Goal: Task Accomplishment & Management: Use online tool/utility

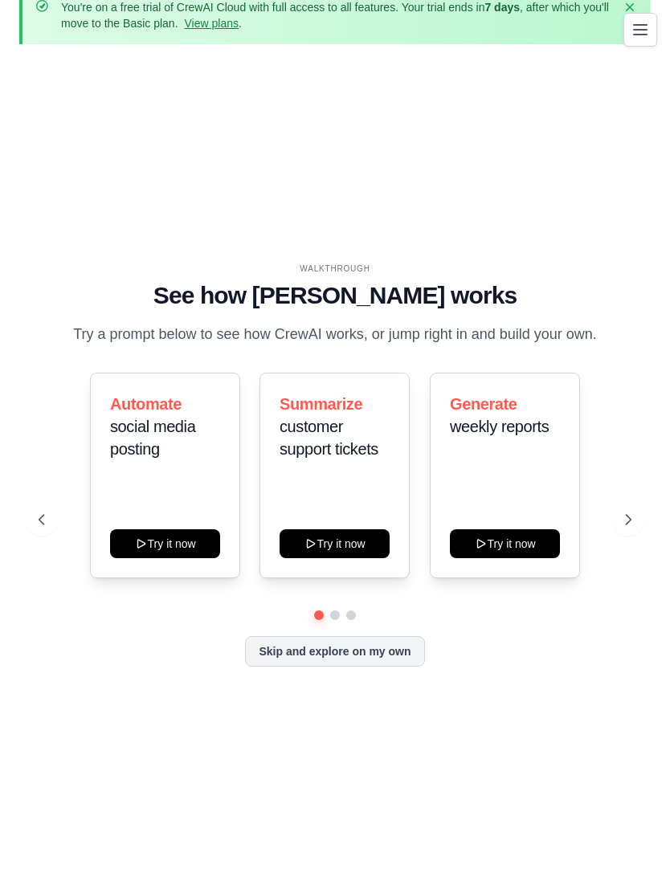
scroll to position [71, 0]
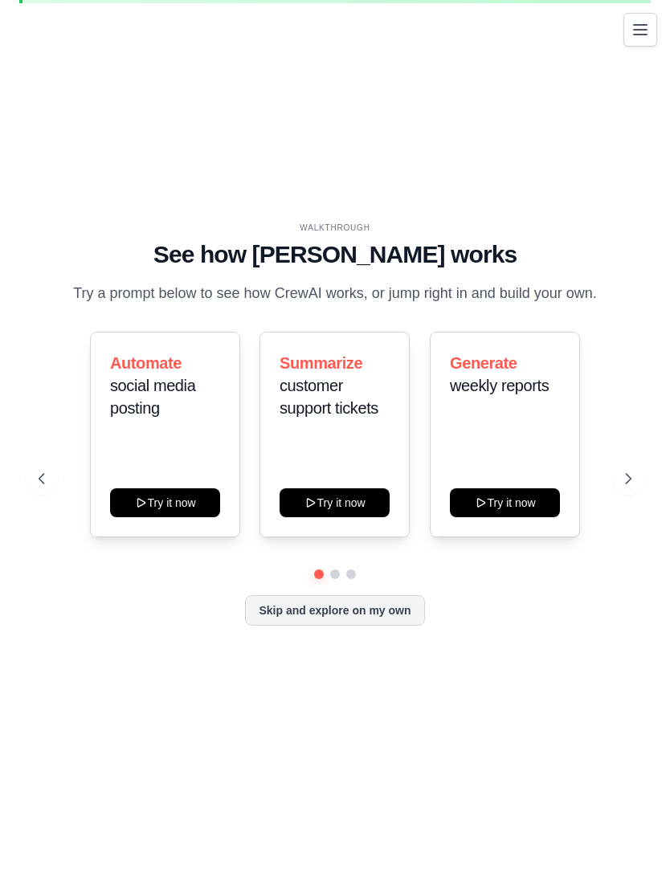
click at [137, 509] on icon at bounding box center [141, 502] width 13 height 13
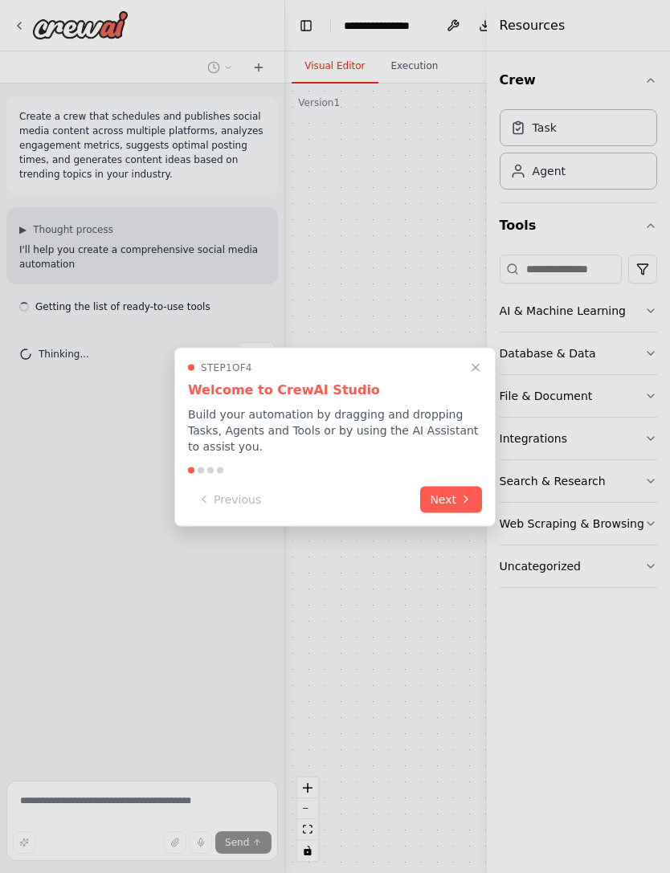
click at [444, 504] on button "Next" at bounding box center [451, 499] width 62 height 27
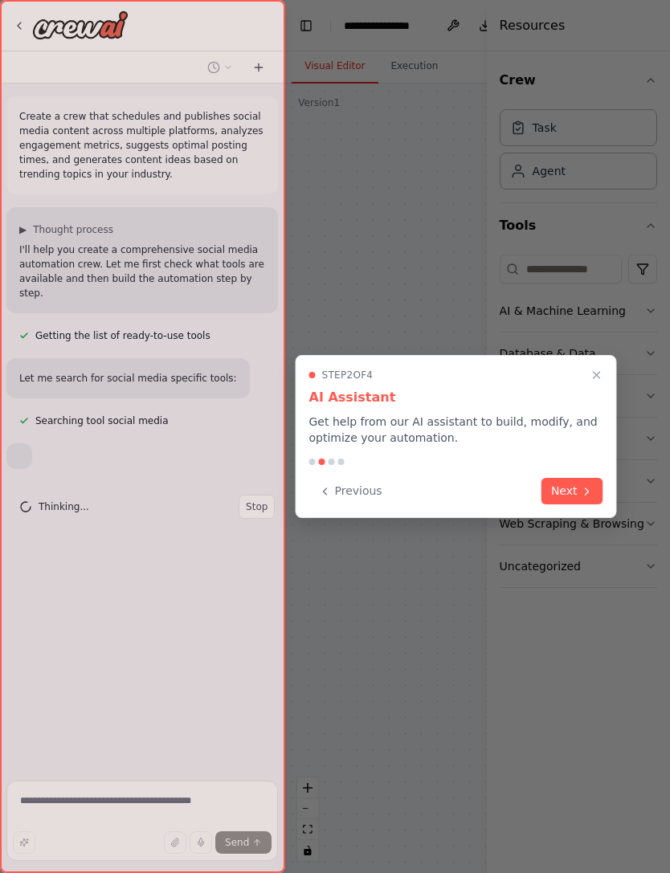
click at [582, 485] on icon at bounding box center [587, 491] width 13 height 13
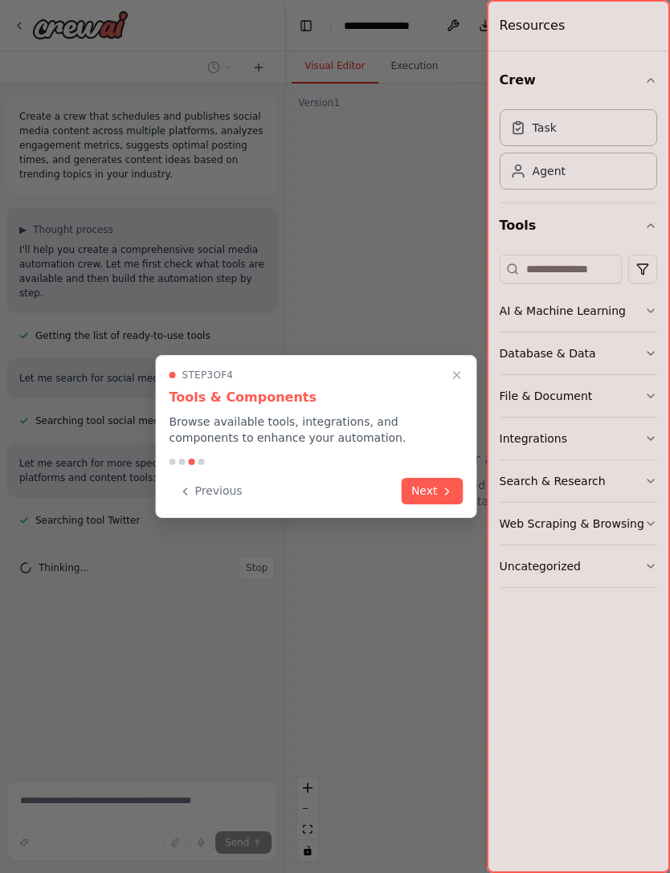
click at [439, 484] on button "Next" at bounding box center [433, 491] width 62 height 27
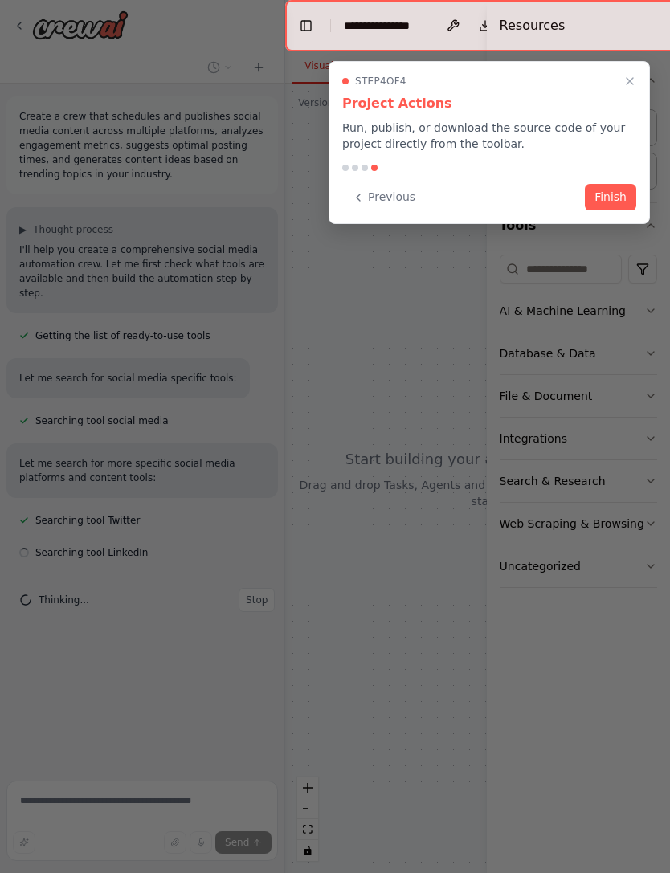
click at [614, 189] on button "Finish" at bounding box center [610, 197] width 51 height 27
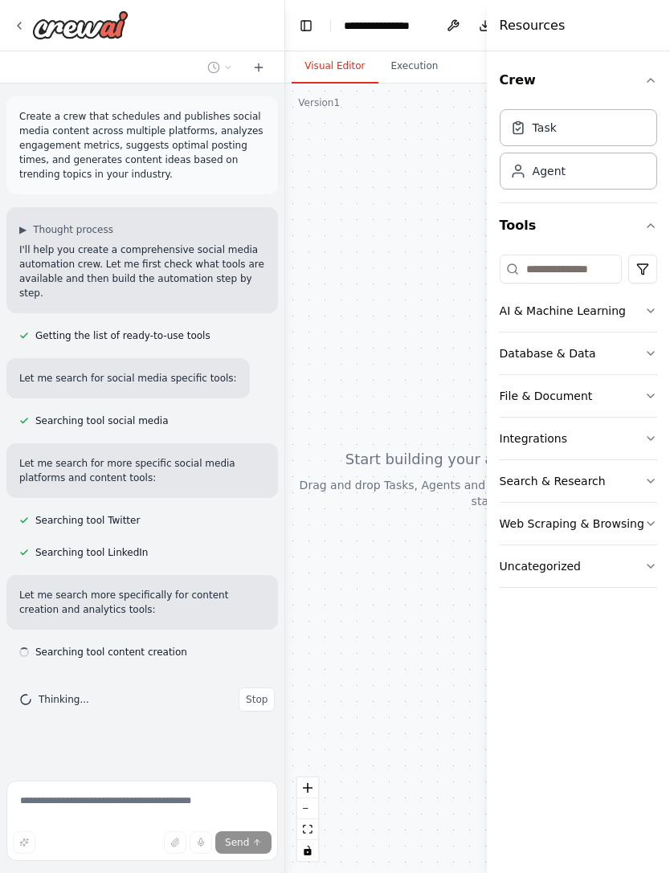
click at [631, 441] on button "Integrations" at bounding box center [578, 439] width 157 height 42
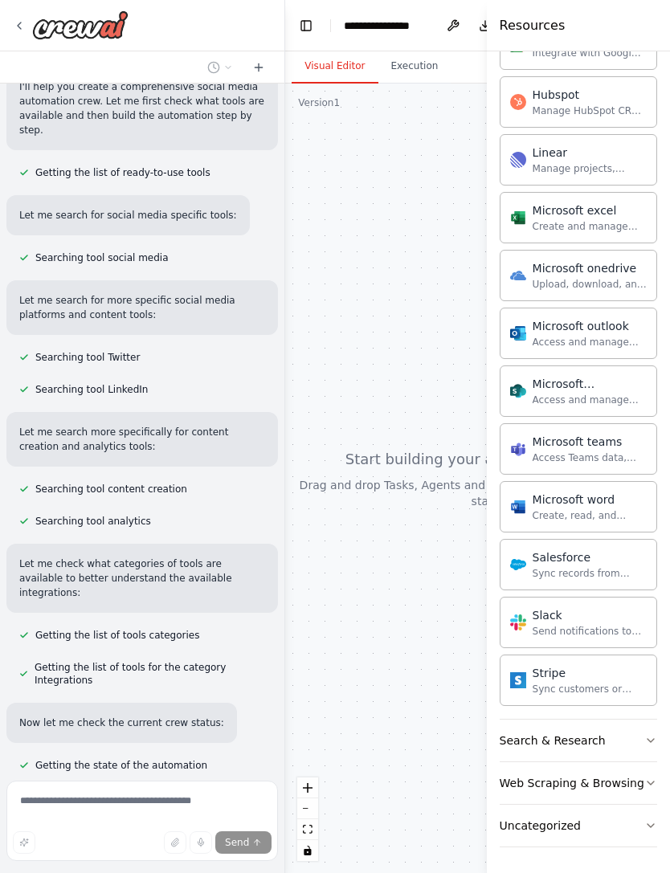
scroll to position [679, 0]
click at [622, 730] on button "Search & Research" at bounding box center [578, 741] width 157 height 42
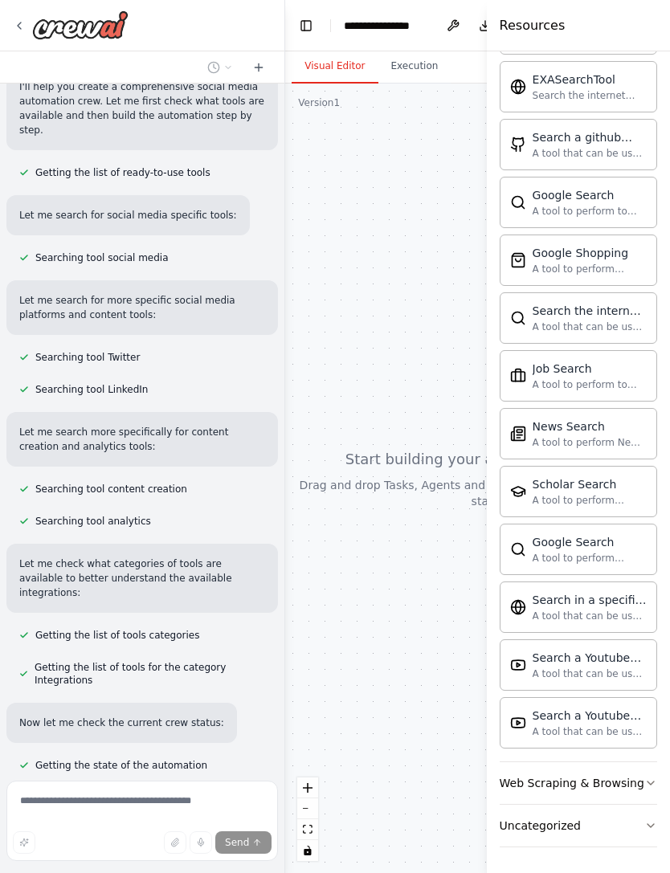
scroll to position [1501, 0]
click at [638, 782] on button "Web Scraping & Browsing" at bounding box center [578, 783] width 157 height 42
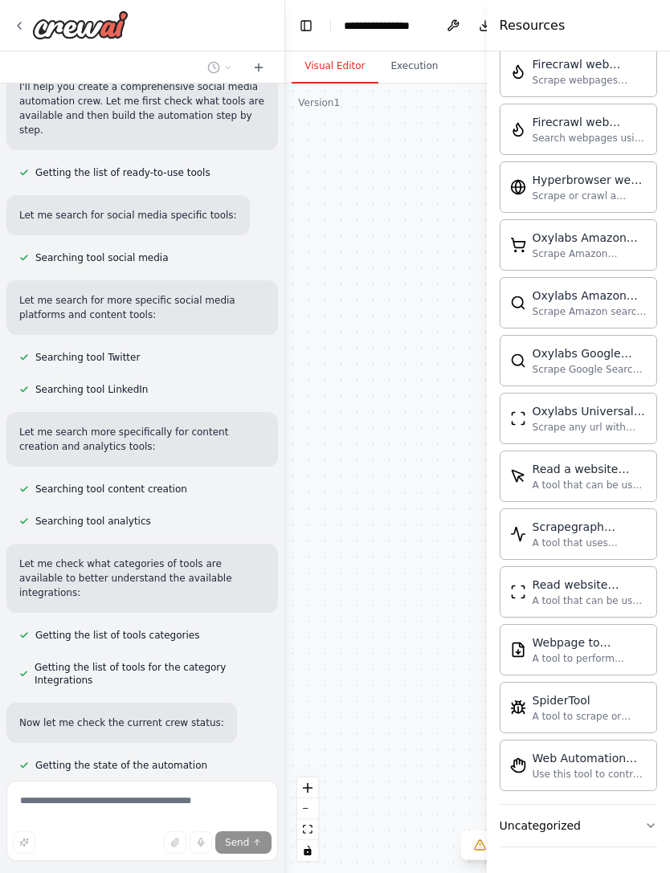
scroll to position [2382, 0]
click at [607, 819] on button "Uncategorized" at bounding box center [578, 826] width 157 height 42
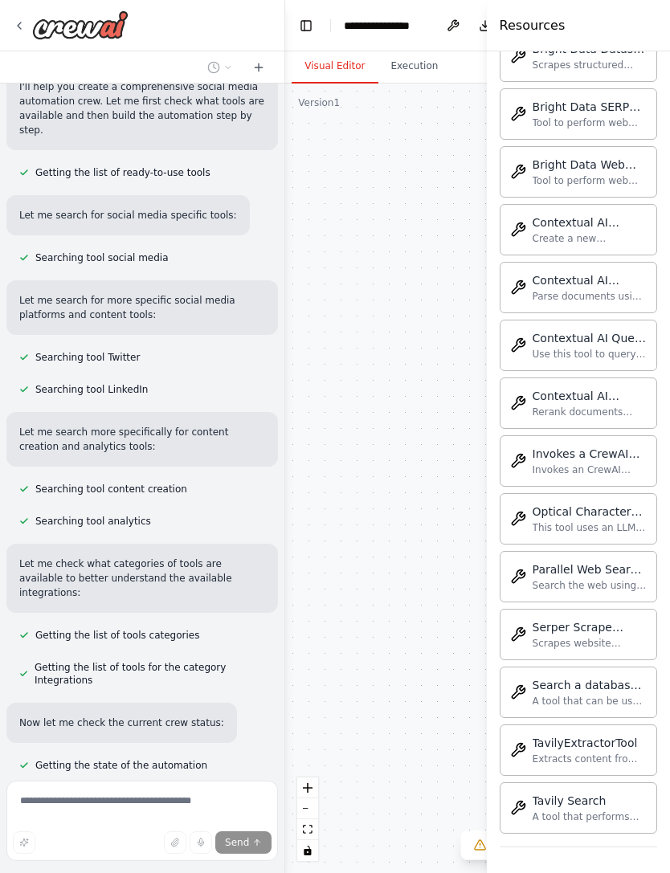
scroll to position [3262, 0]
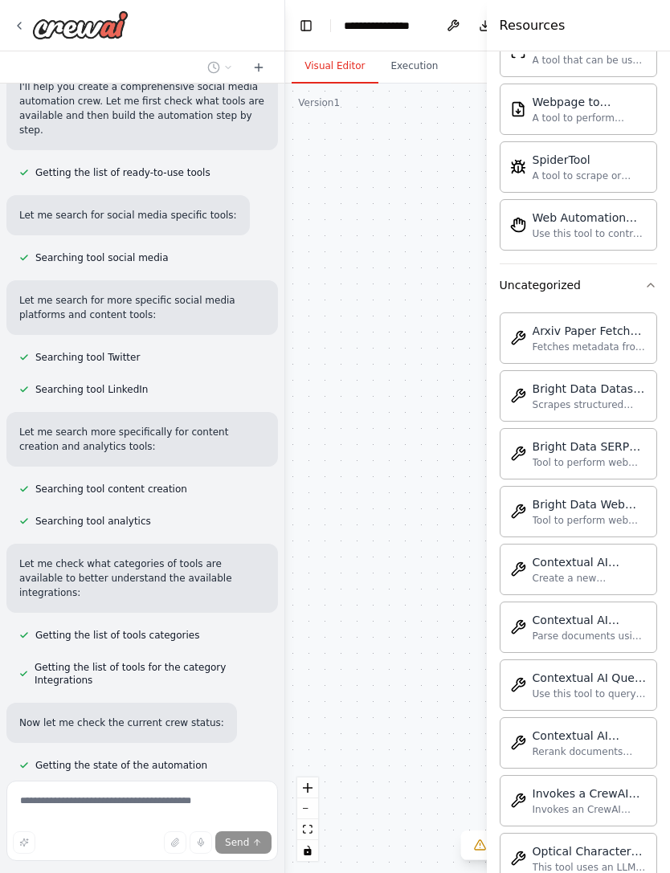
click at [655, 293] on button "Uncategorized" at bounding box center [578, 285] width 157 height 42
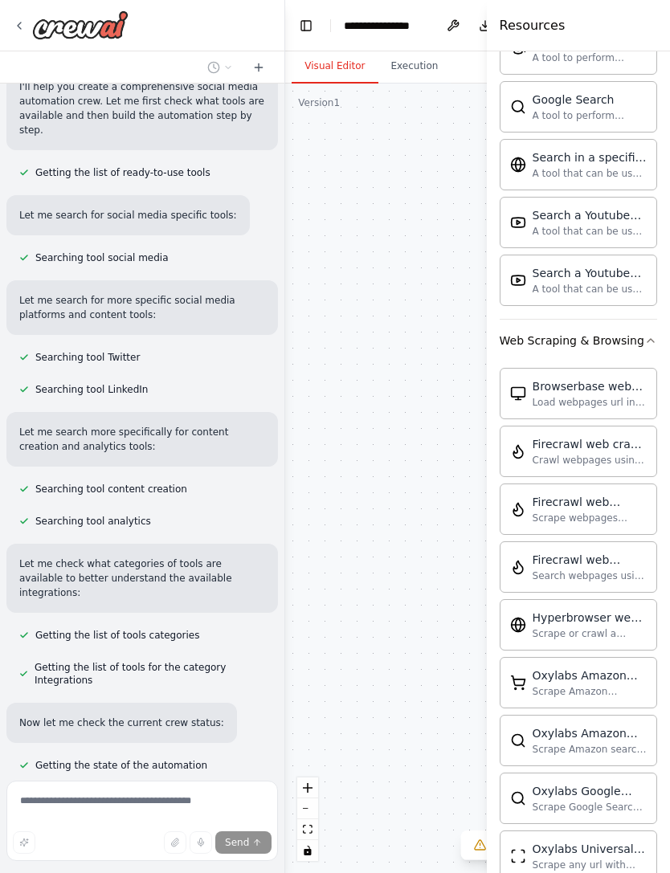
click at [654, 331] on button "Web Scraping & Browsing" at bounding box center [578, 341] width 157 height 42
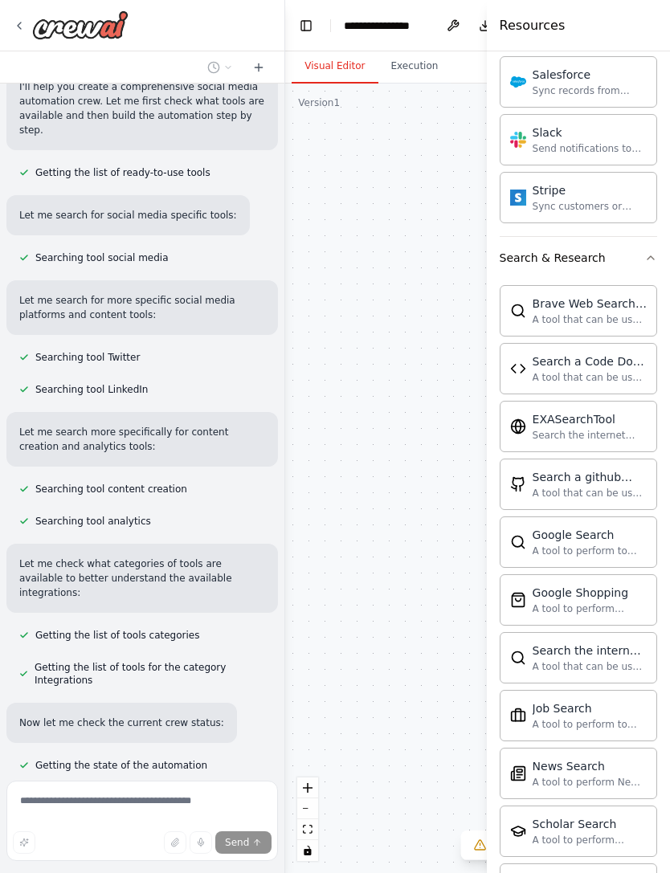
click at [651, 260] on icon "button" at bounding box center [650, 257] width 13 height 13
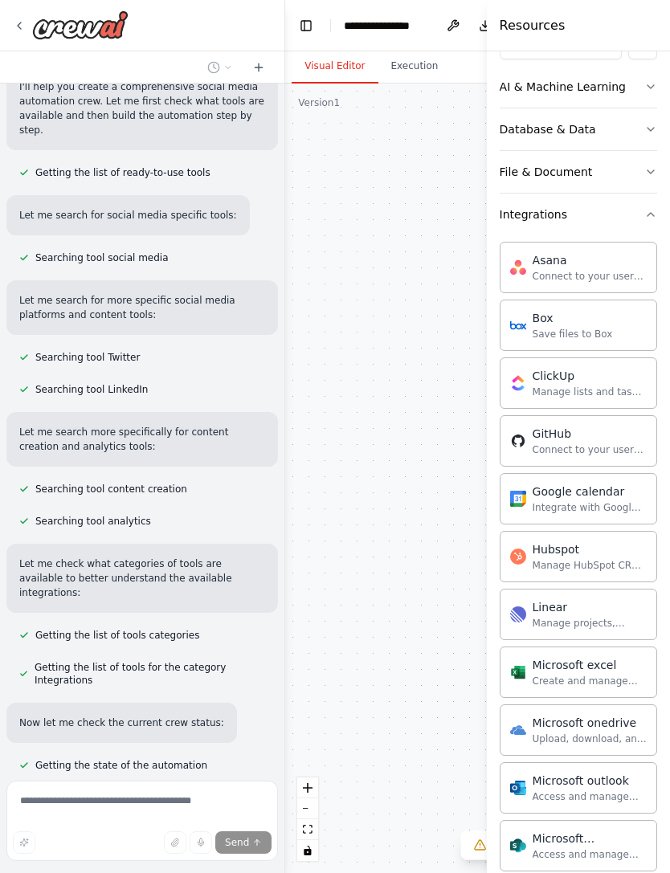
scroll to position [114, 0]
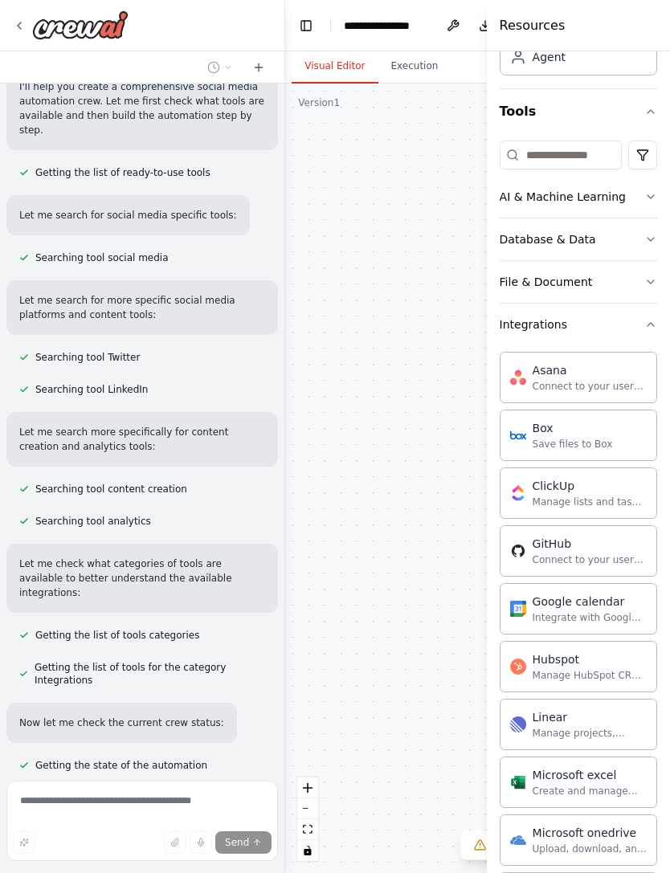
click at [652, 316] on button "Integrations" at bounding box center [578, 325] width 157 height 42
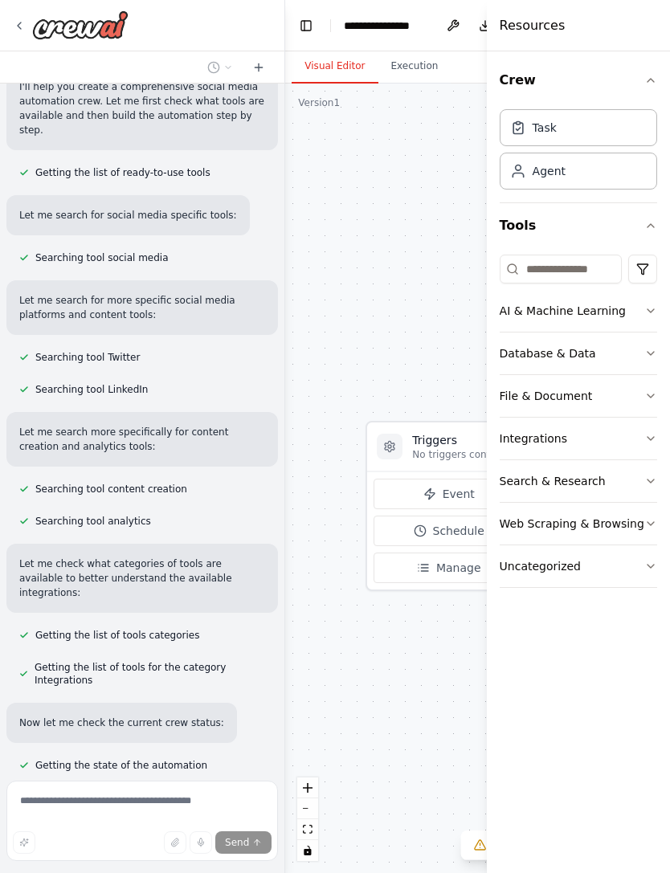
click at [645, 394] on icon "button" at bounding box center [650, 396] width 13 height 13
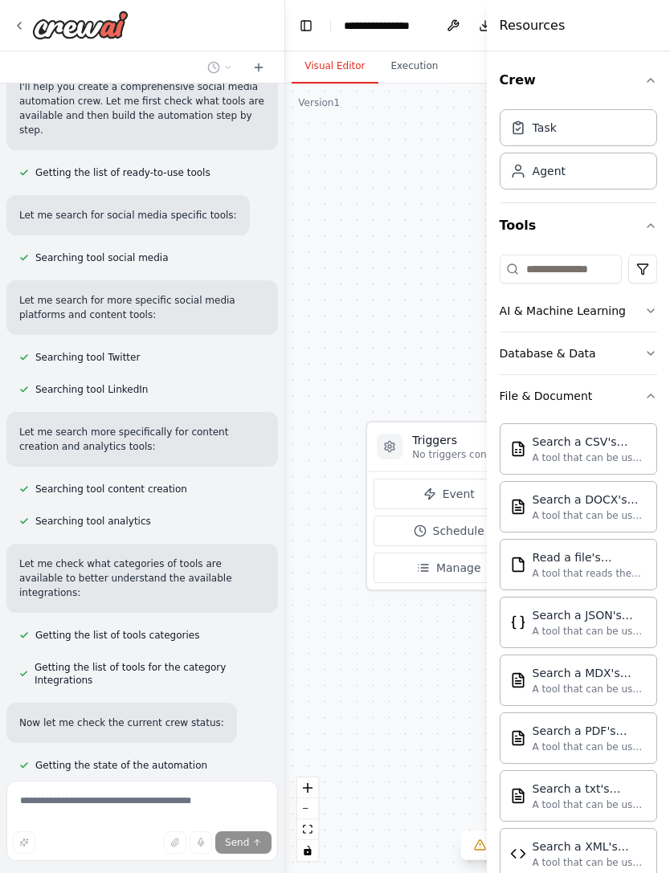
click at [644, 410] on button "File & Document" at bounding box center [578, 396] width 157 height 42
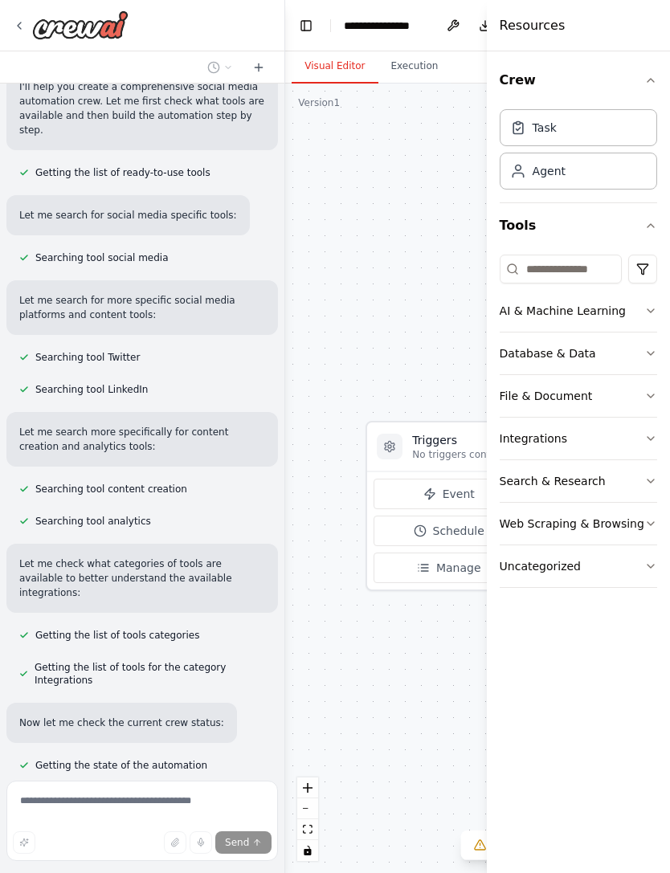
click at [647, 362] on button "Database & Data" at bounding box center [578, 354] width 157 height 42
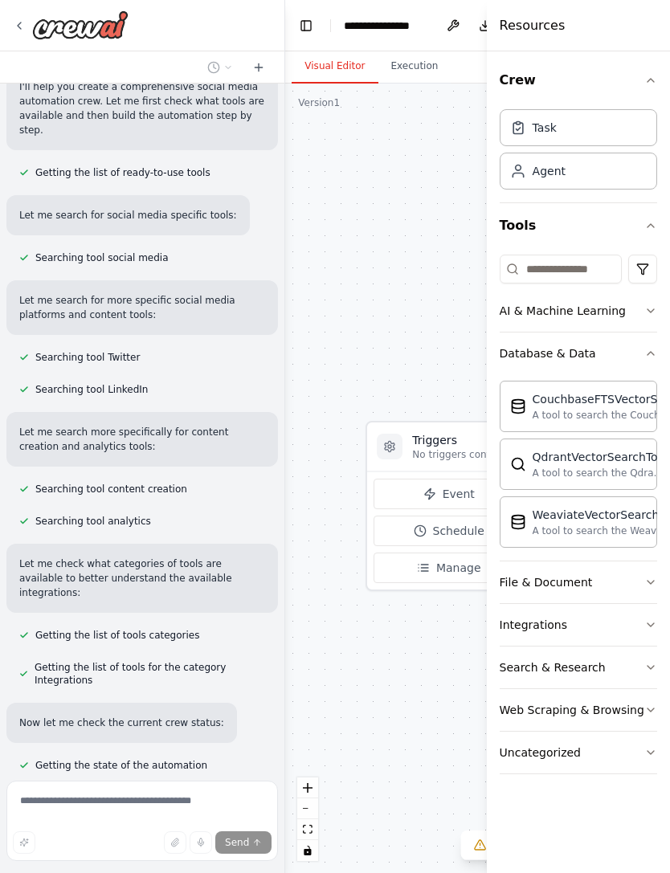
click at [653, 358] on icon "button" at bounding box center [650, 353] width 13 height 13
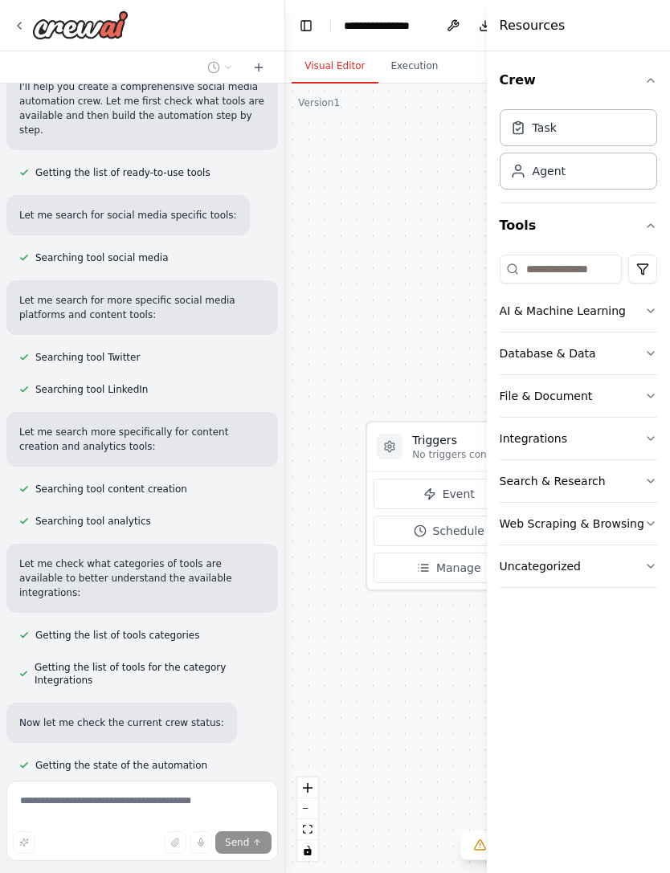
click at [657, 292] on button "AI & Machine Learning" at bounding box center [578, 311] width 157 height 42
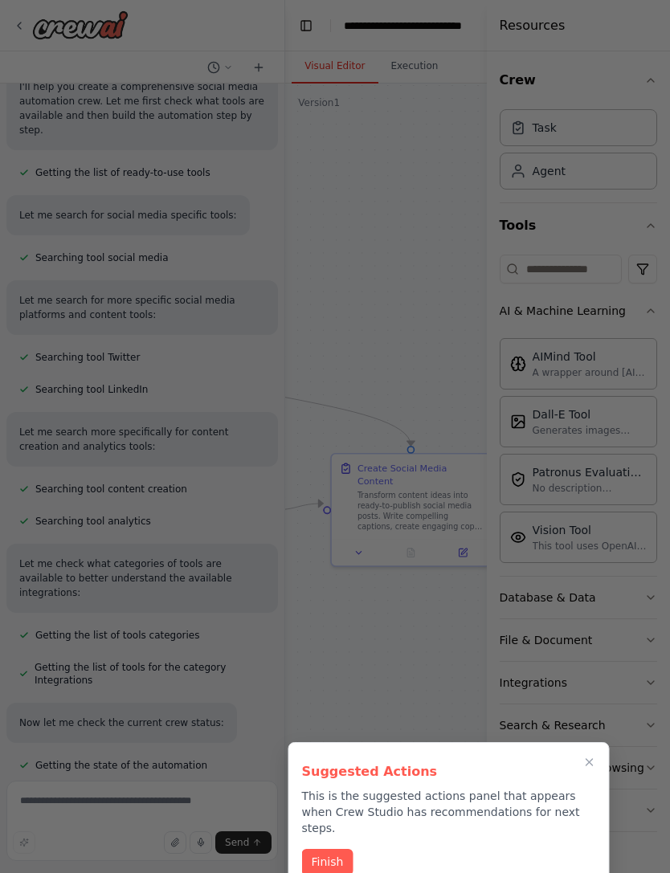
click at [339, 849] on button "Finish" at bounding box center [327, 862] width 51 height 27
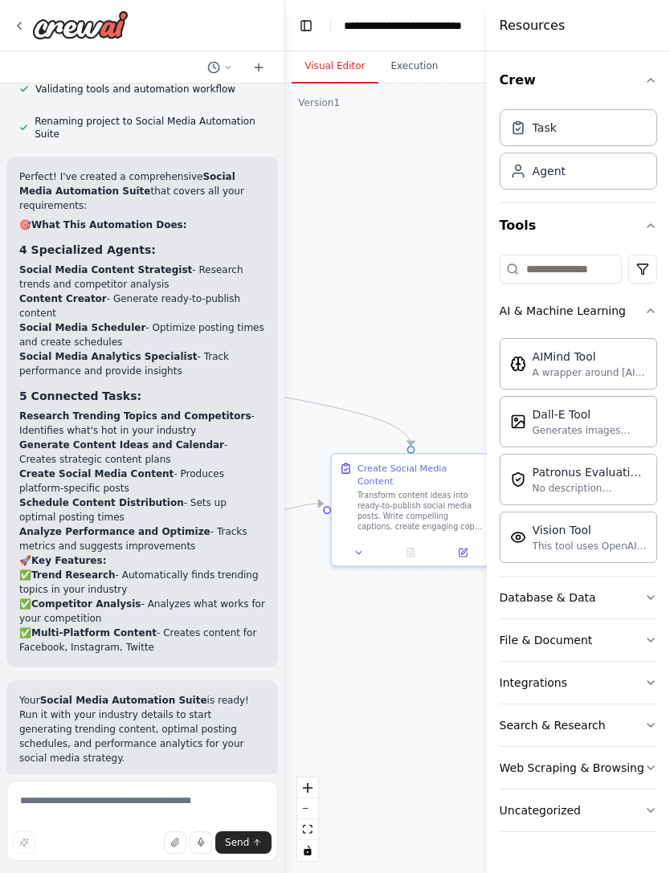
scroll to position [1660, 0]
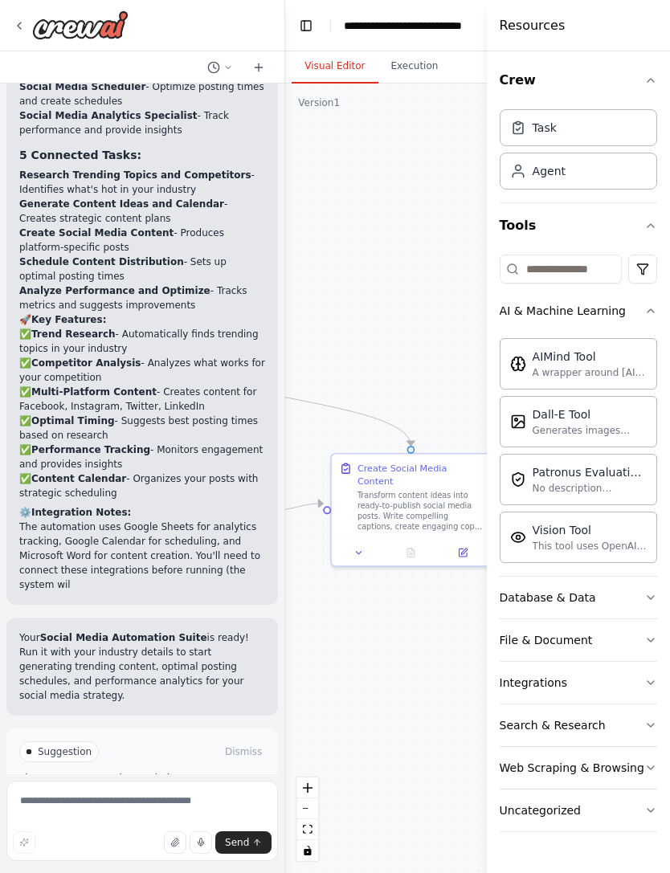
click at [657, 63] on button "Crew" at bounding box center [578, 80] width 157 height 45
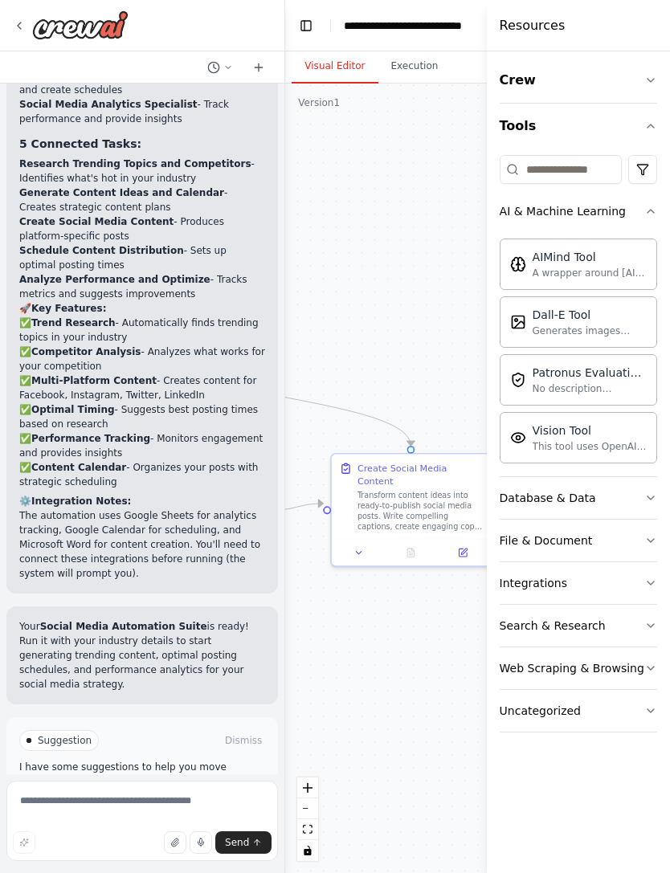
scroll to position [1914, 0]
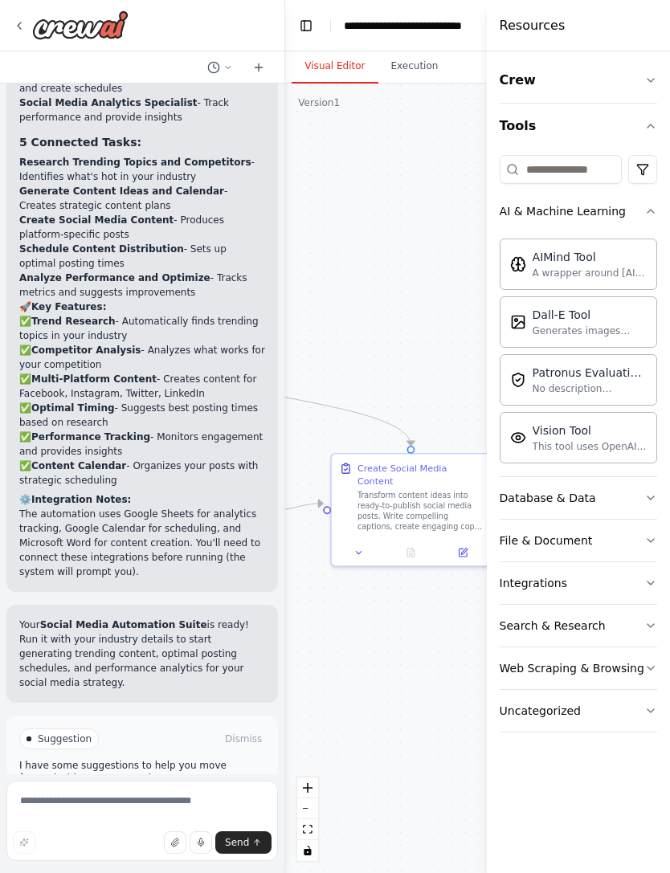
click at [630, 582] on button "Integrations" at bounding box center [578, 583] width 157 height 42
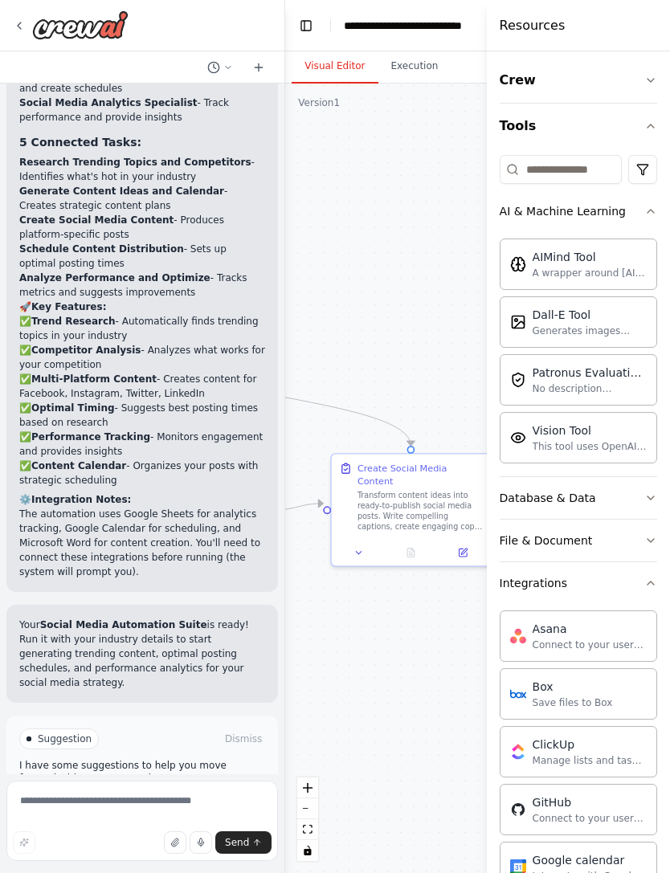
scroll to position [0, 0]
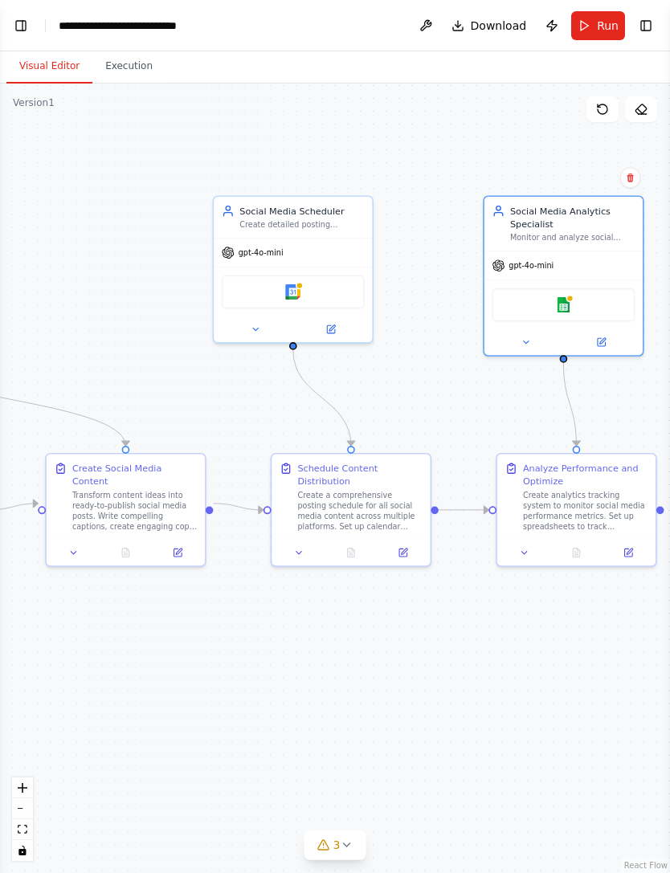
click at [604, 27] on span "Run" at bounding box center [608, 26] width 22 height 16
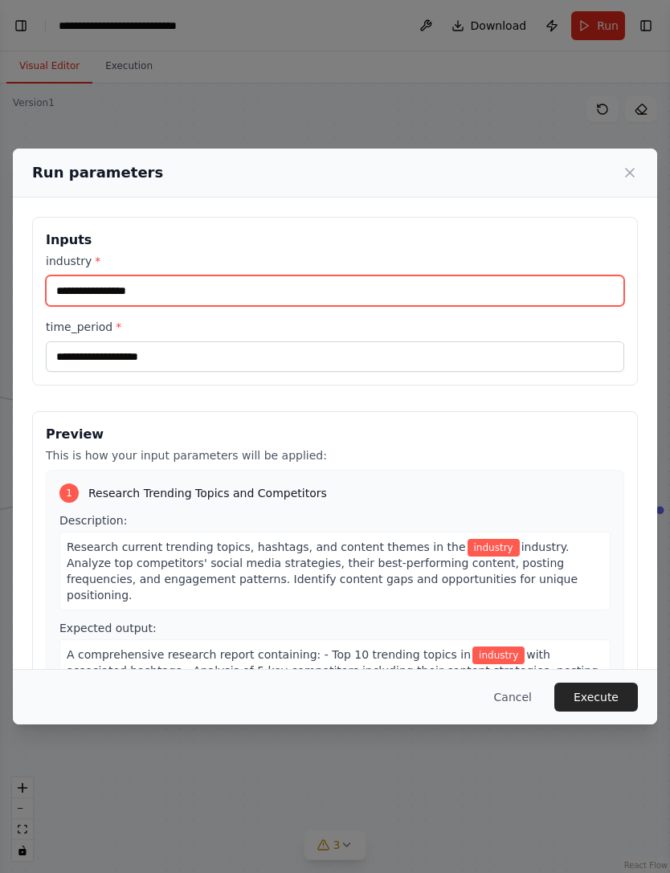
click at [71, 276] on input "industry *" at bounding box center [335, 291] width 578 height 31
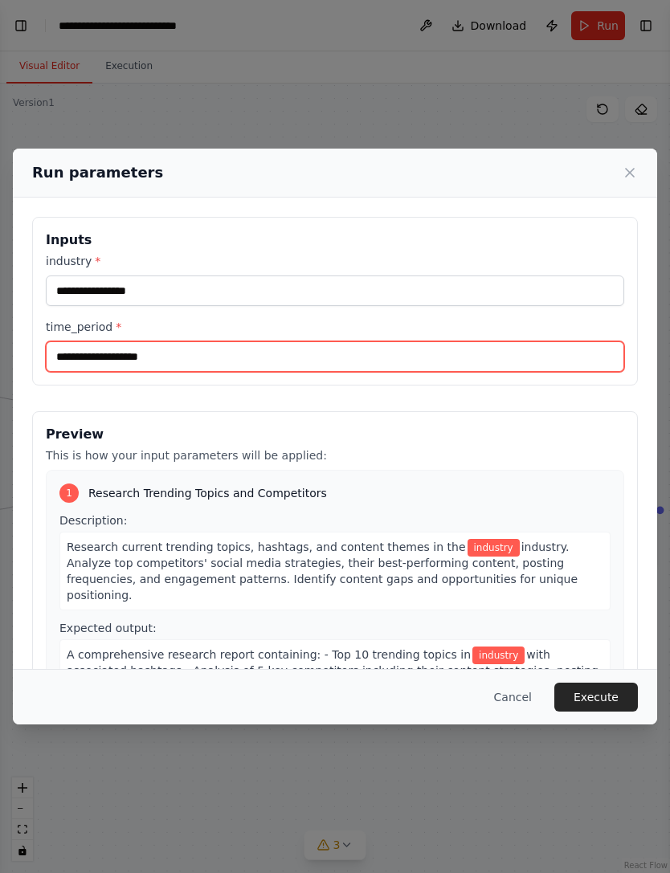
click at [82, 345] on input "time_period *" at bounding box center [335, 356] width 578 height 31
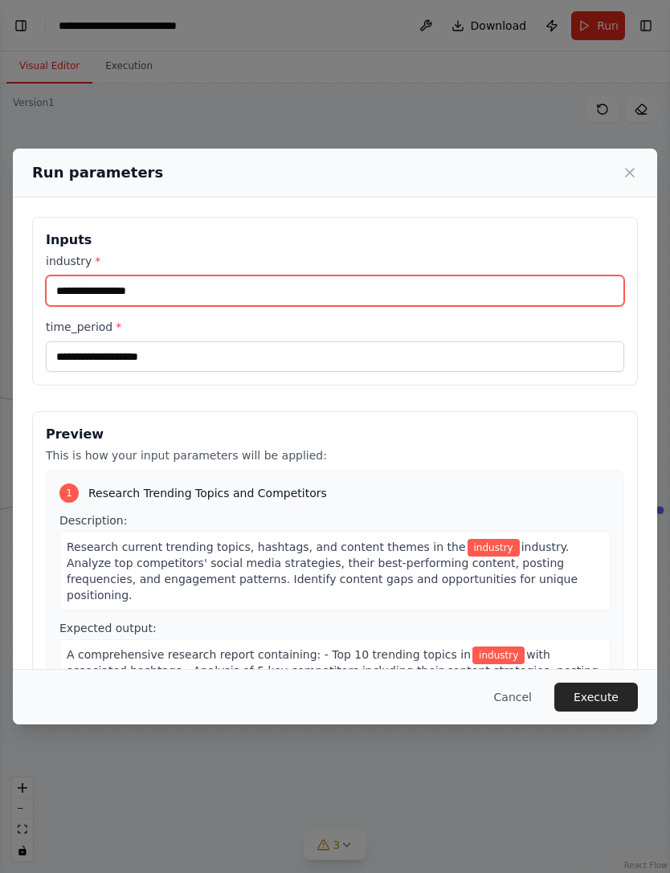
click at [65, 276] on input "industry *" at bounding box center [335, 291] width 578 height 31
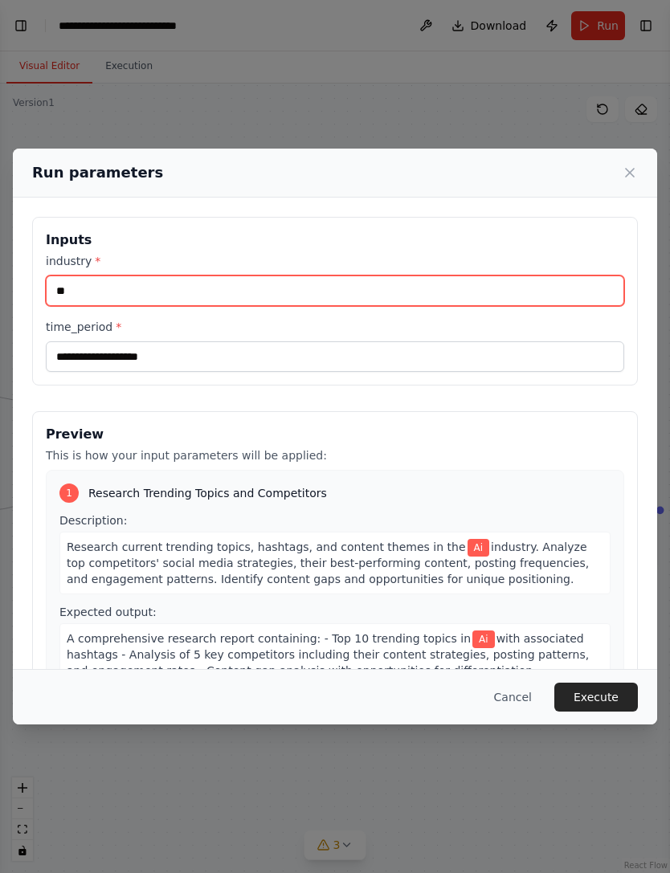
type input "**"
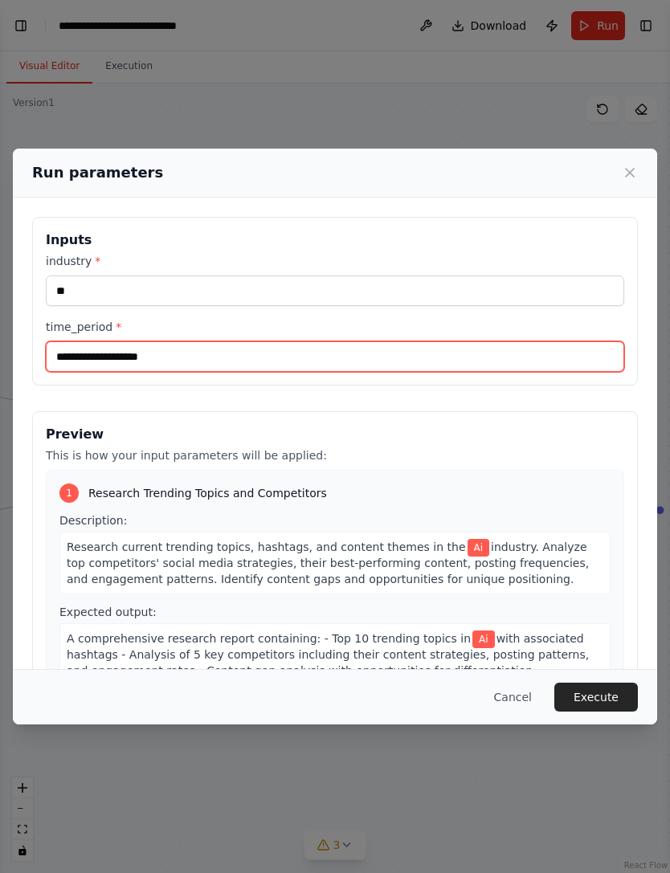
click at [71, 343] on input "time_period *" at bounding box center [335, 356] width 578 height 31
type input "*******"
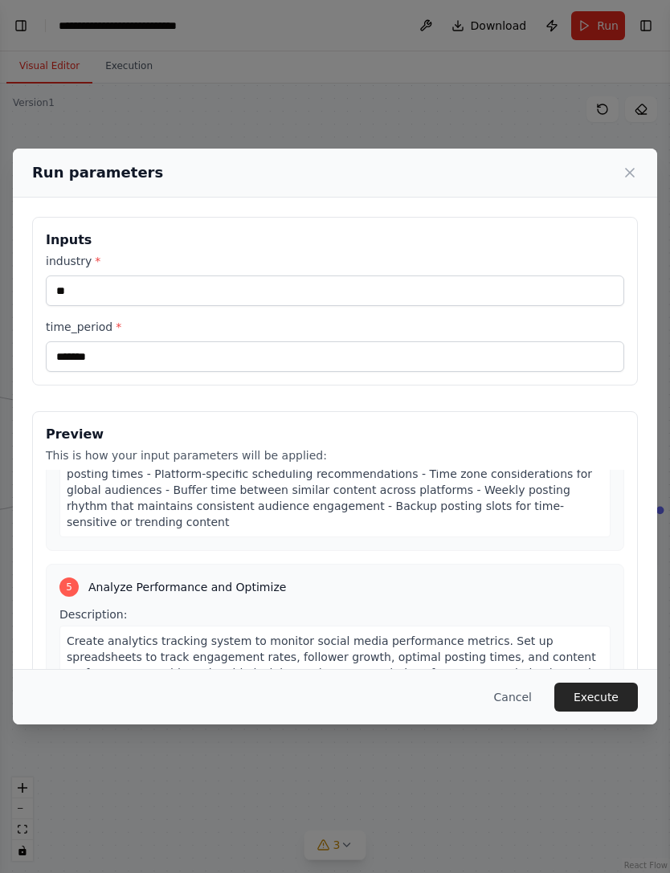
scroll to position [1036, 0]
click at [601, 708] on button "Execute" at bounding box center [596, 697] width 84 height 29
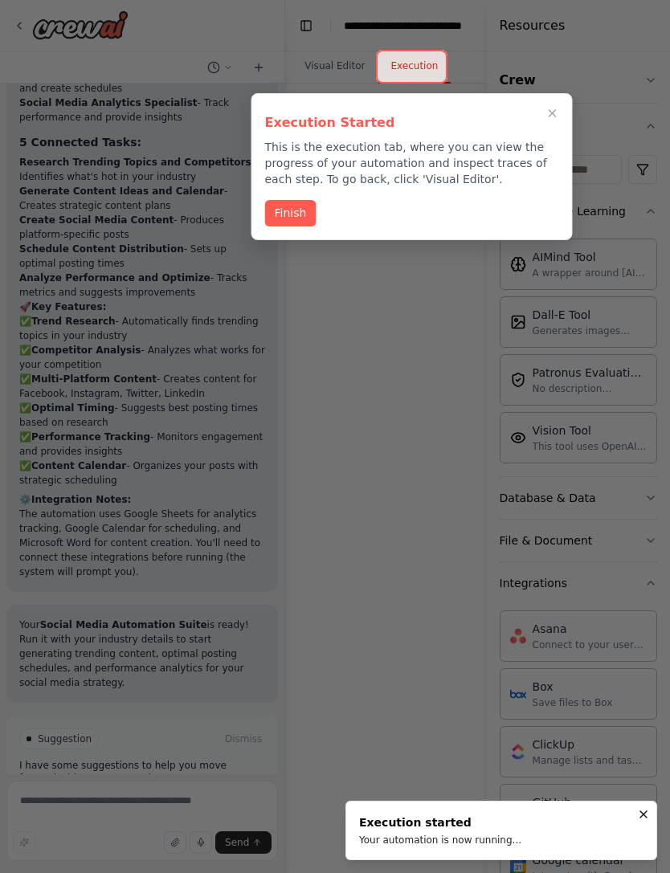
click at [288, 214] on button "Finish" at bounding box center [290, 213] width 51 height 27
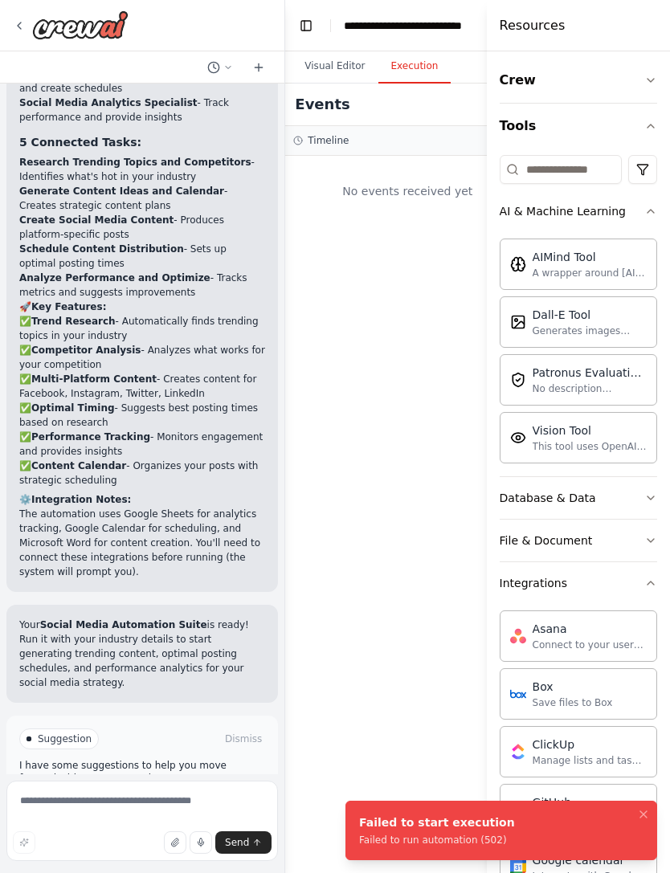
click at [649, 76] on icon "button" at bounding box center [650, 80] width 13 height 13
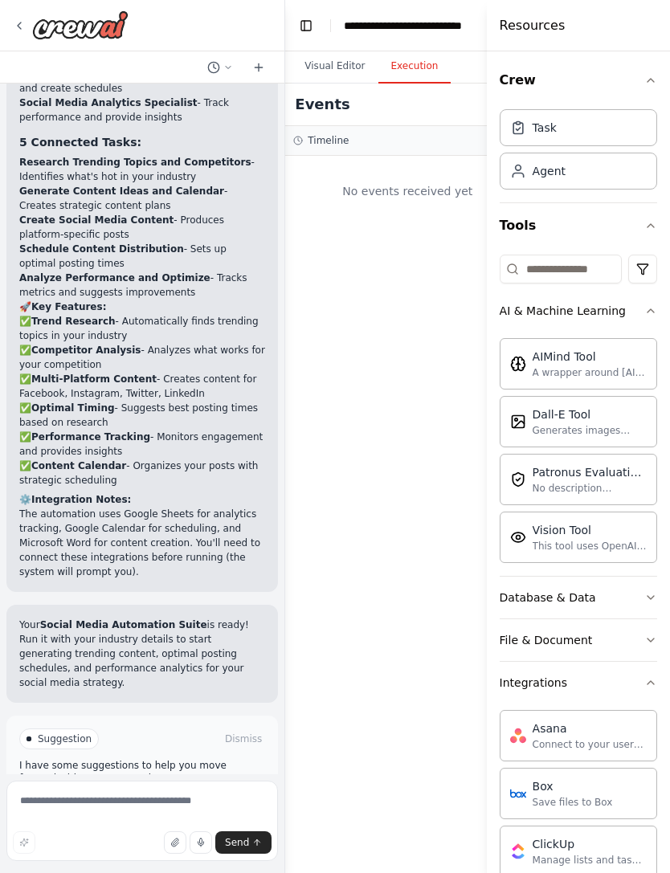
click at [597, 173] on div "Agent" at bounding box center [578, 171] width 157 height 37
click at [567, 169] on div "Agent" at bounding box center [578, 171] width 157 height 37
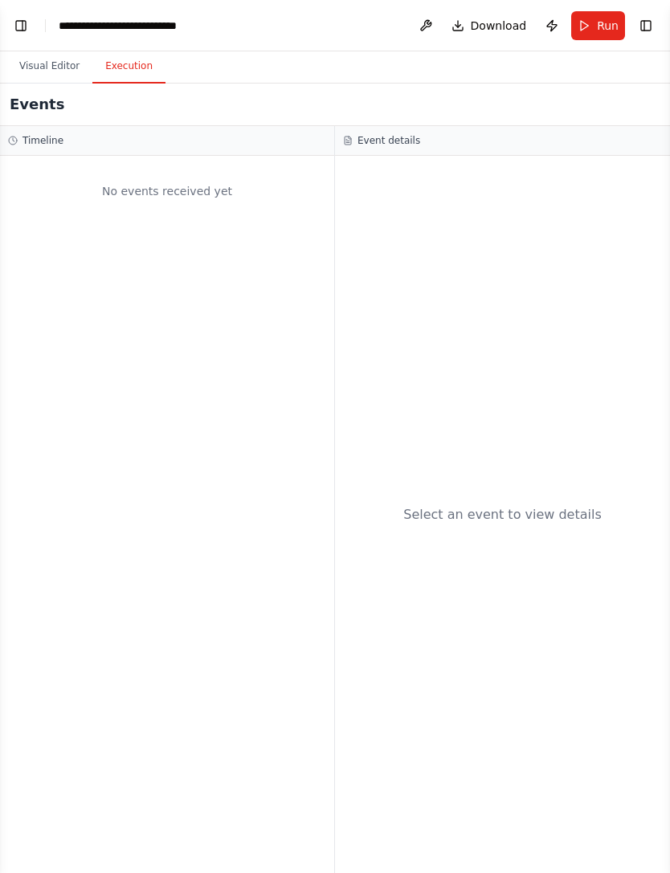
click at [36, 63] on button "Visual Editor" at bounding box center [49, 67] width 86 height 34
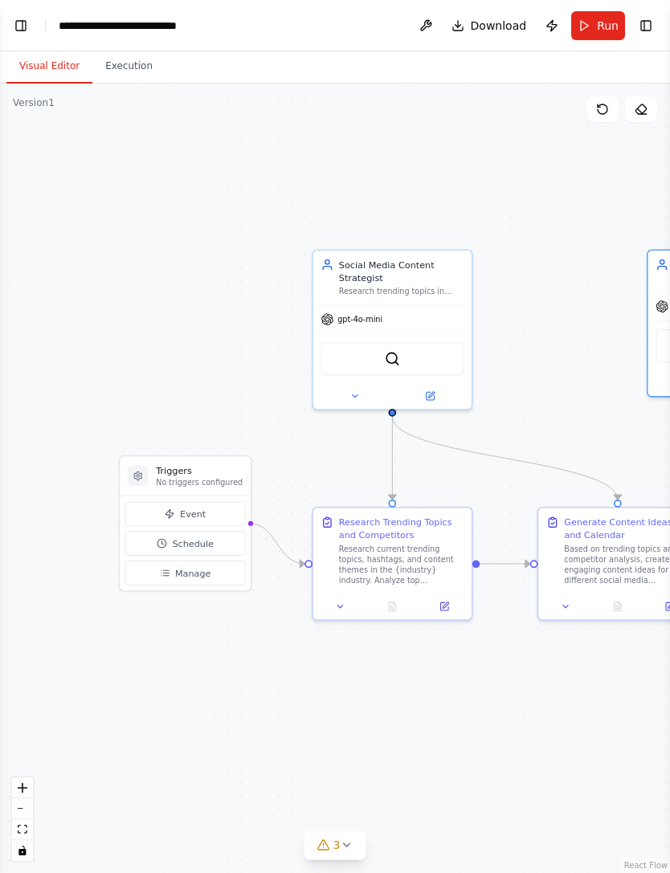
click at [369, 323] on span "gpt-4o-mini" at bounding box center [359, 319] width 45 height 10
click at [368, 390] on button at bounding box center [354, 396] width 73 height 15
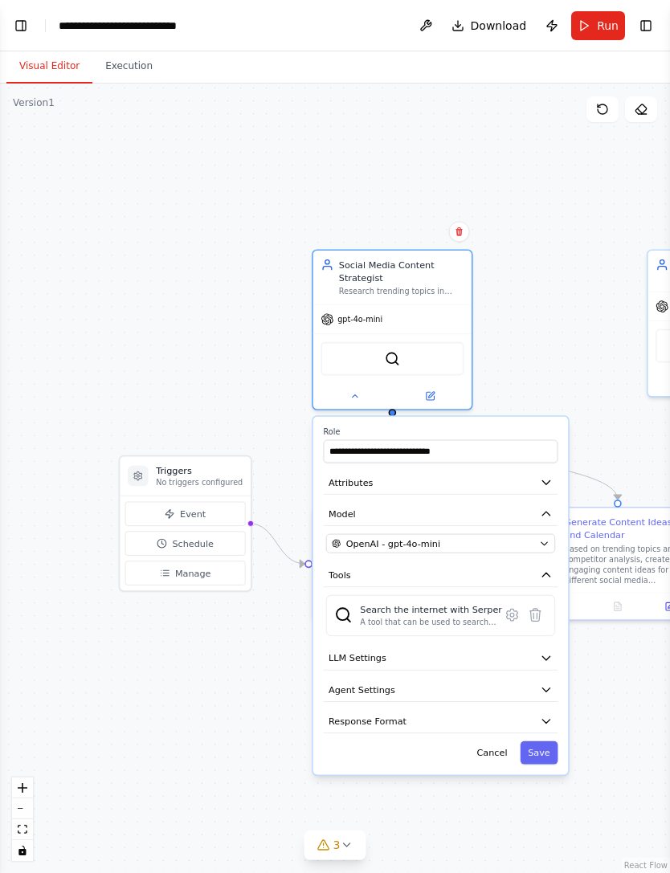
click at [520, 539] on div "OpenAI - gpt-4o-mini" at bounding box center [433, 543] width 202 height 13
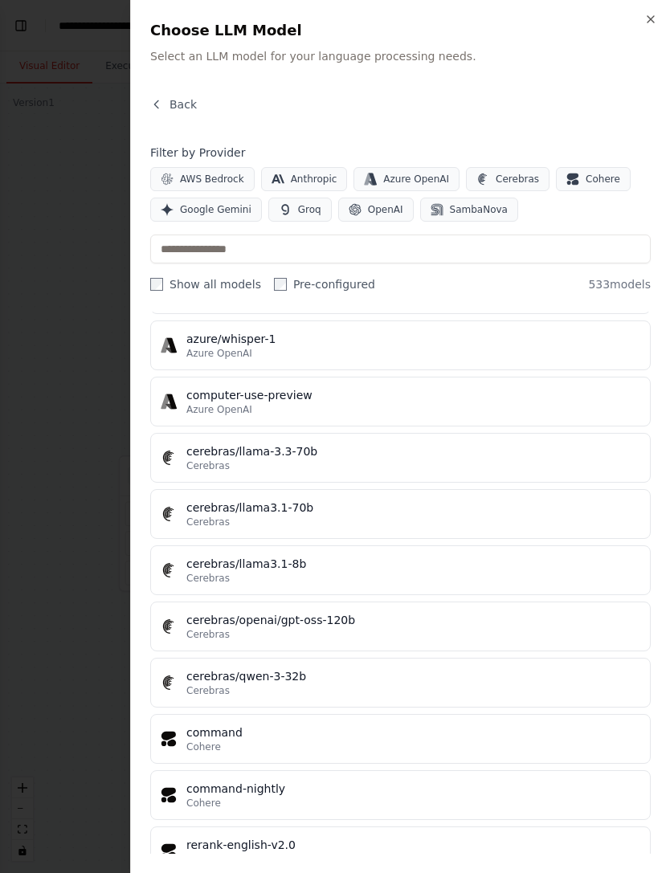
scroll to position [16678, 0]
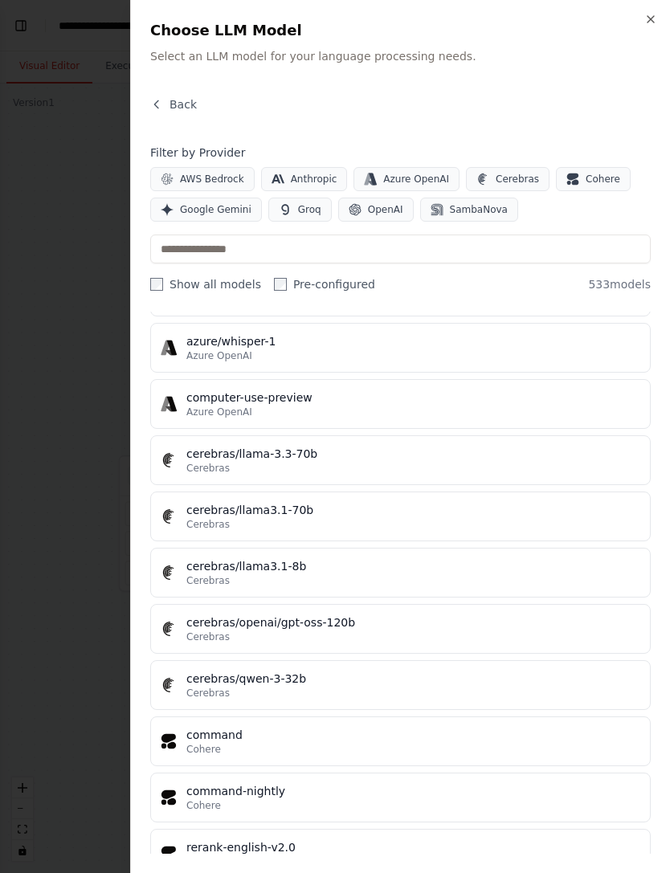
click at [165, 103] on button "Back" at bounding box center [173, 104] width 47 height 16
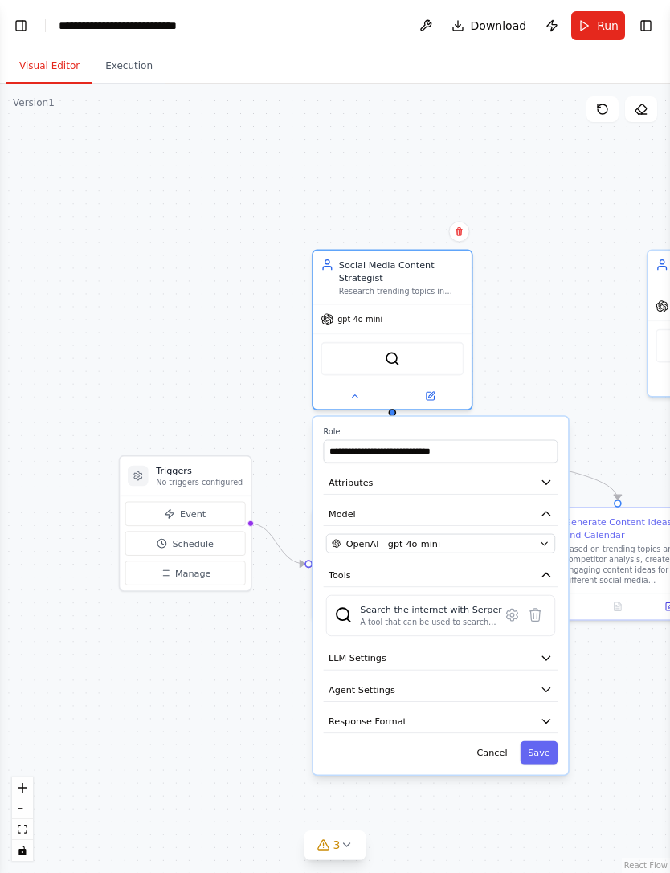
click at [643, 379] on div ".deletable-edge-delete-btn { width: 20px; height: 20px; border: 0px solid #ffff…" at bounding box center [335, 479] width 670 height 790
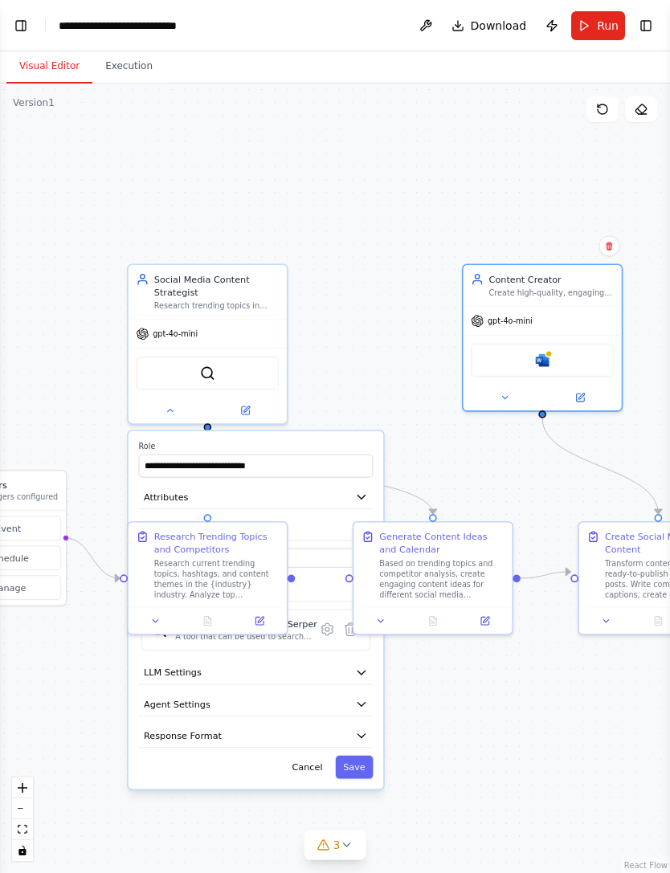
click at [552, 352] on div at bounding box center [549, 354] width 8 height 8
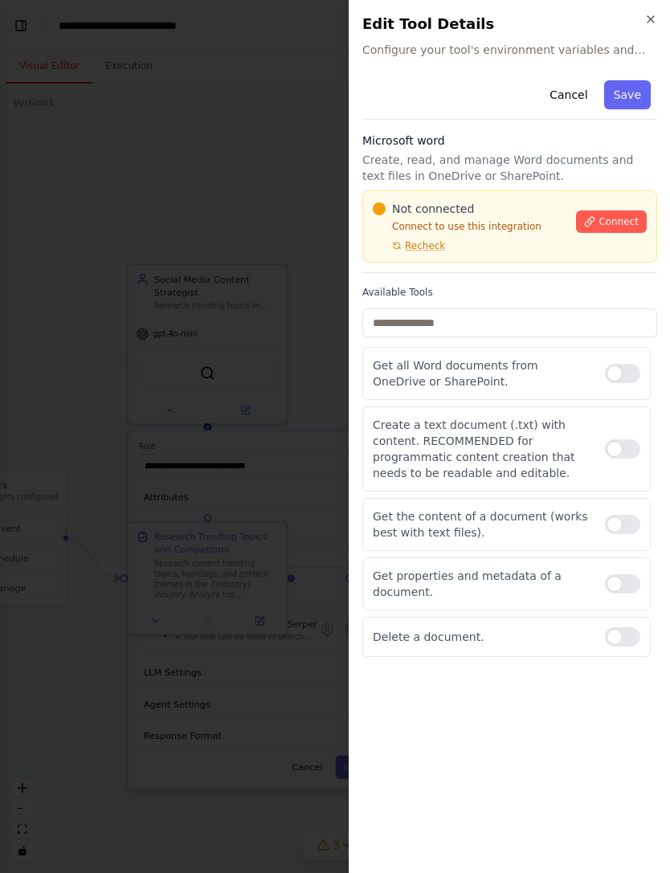
click at [644, 25] on icon "button" at bounding box center [650, 19] width 13 height 13
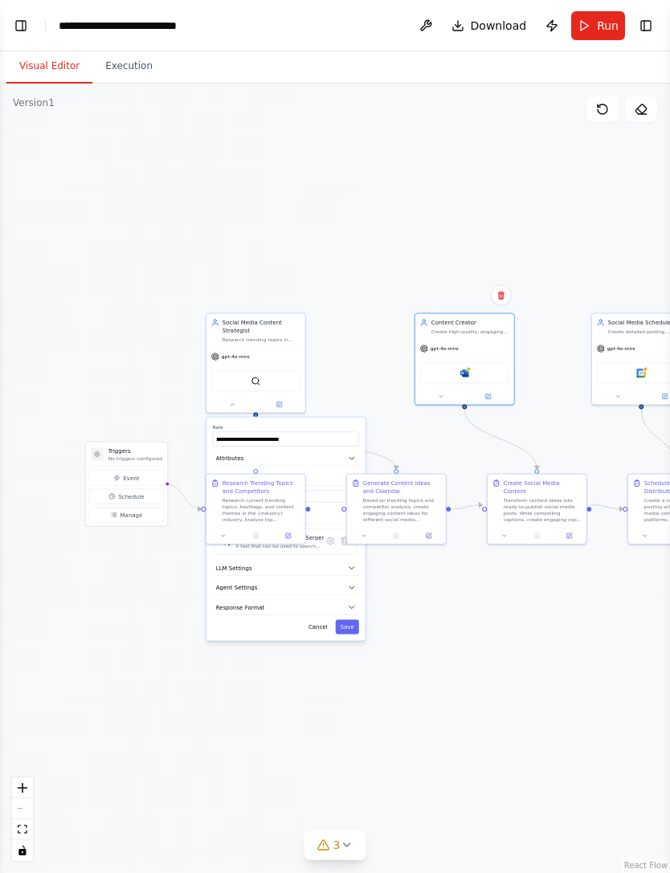
click at [650, 22] on button "Toggle Right Sidebar" at bounding box center [646, 25] width 22 height 22
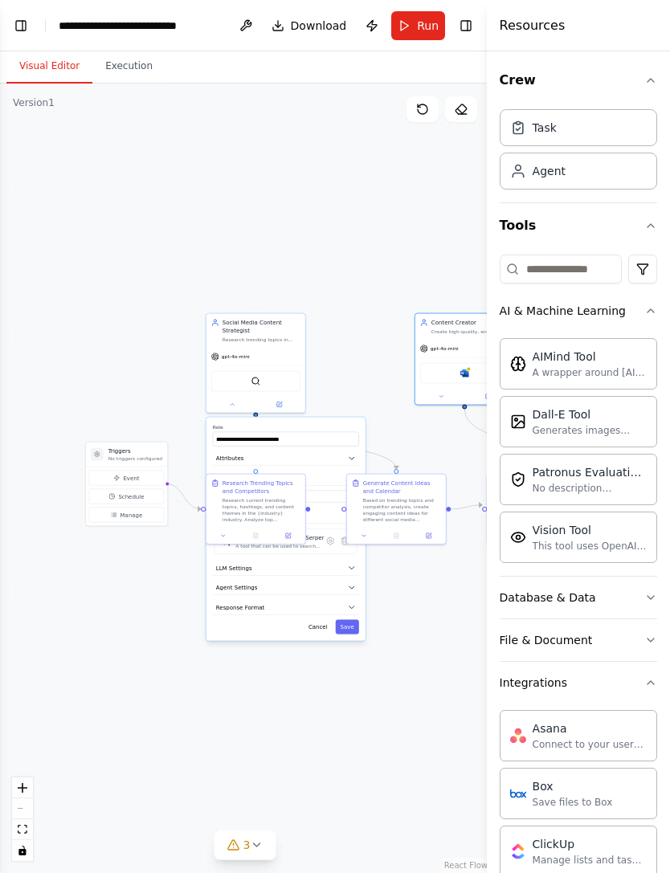
click at [655, 308] on icon "button" at bounding box center [650, 310] width 13 height 13
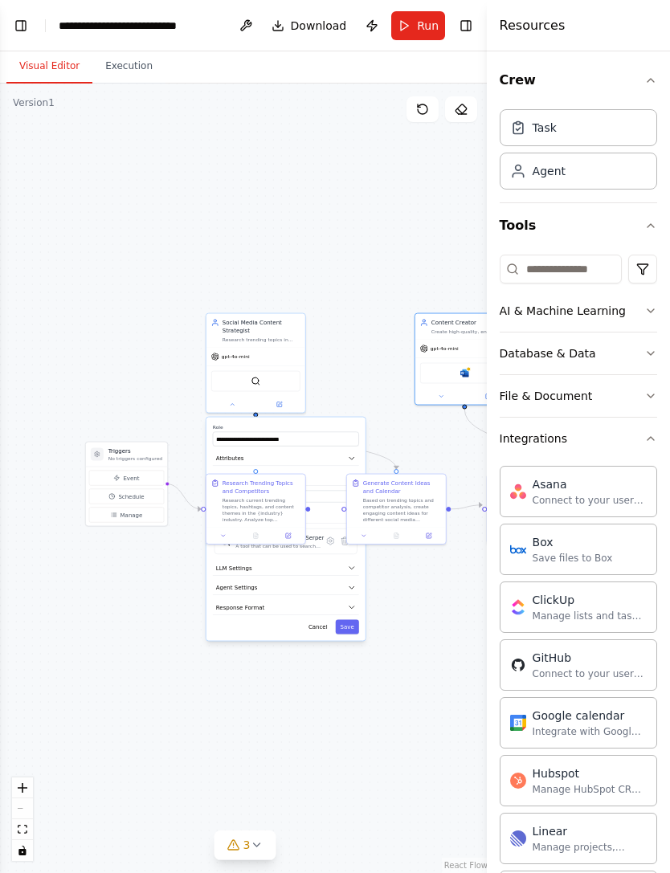
scroll to position [0, 0]
click at [652, 435] on icon "button" at bounding box center [650, 438] width 13 height 13
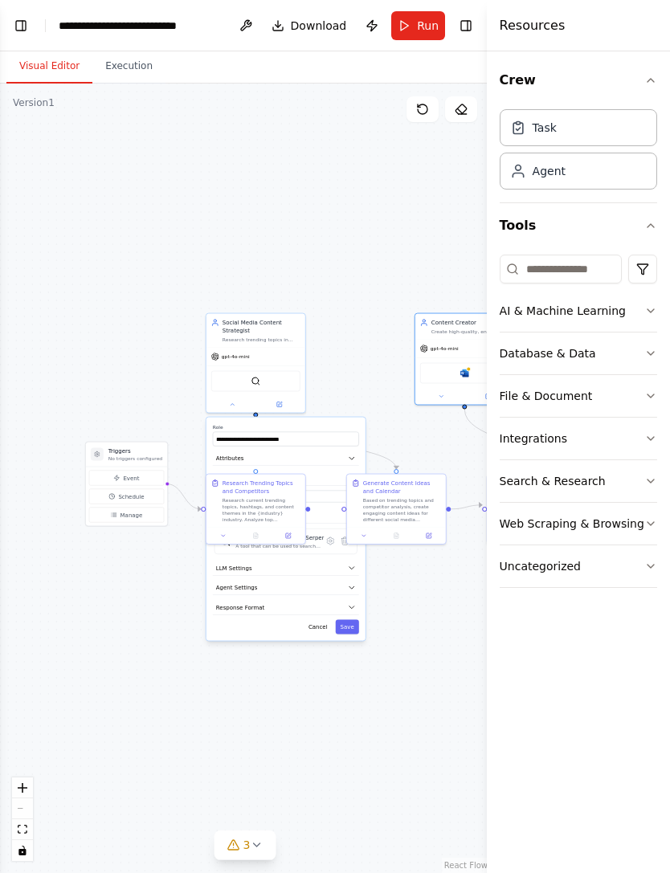
click at [651, 227] on icon "button" at bounding box center [650, 225] width 13 height 13
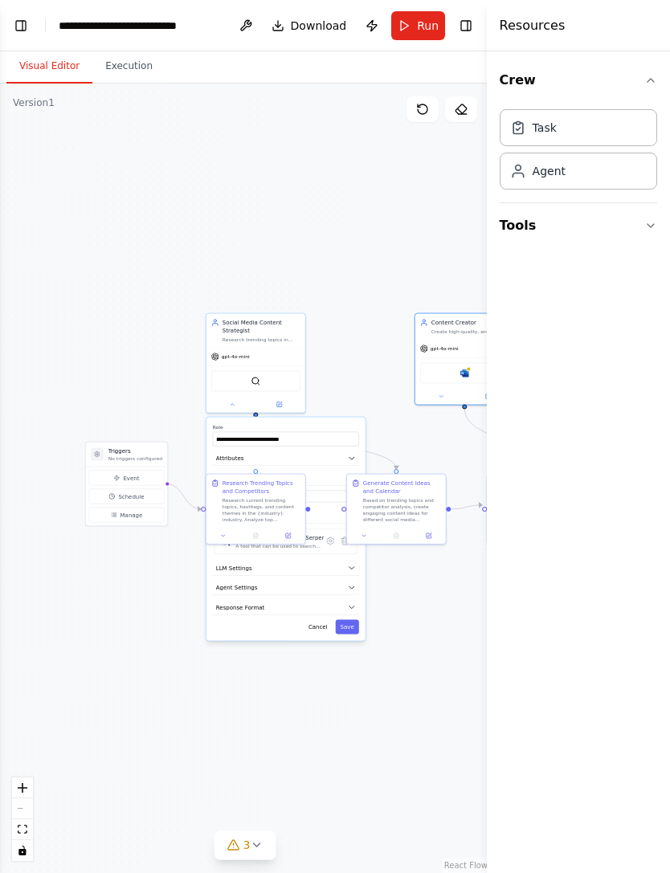
click at [642, 225] on button "Tools" at bounding box center [578, 225] width 157 height 45
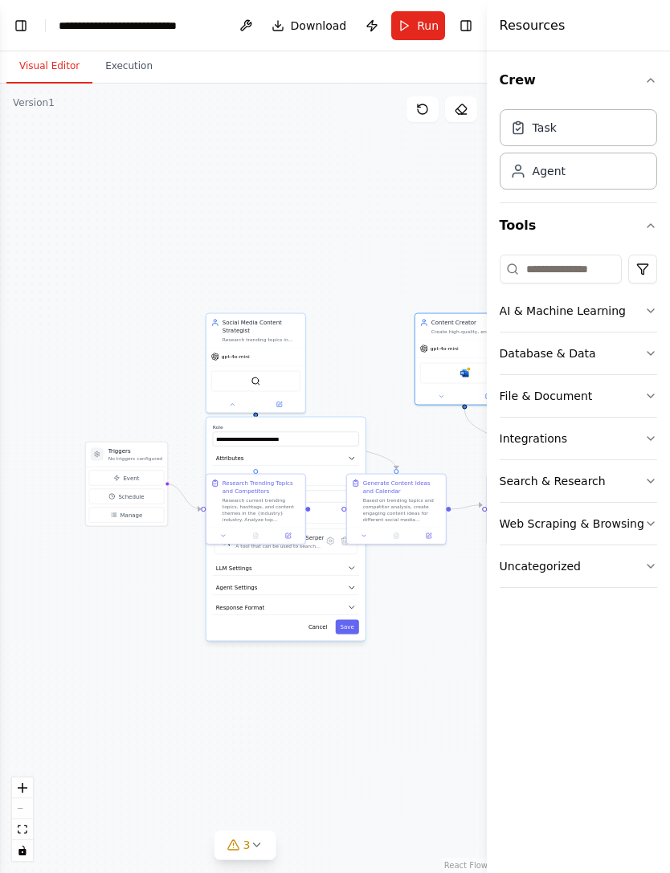
click at [639, 570] on button "Uncategorized" at bounding box center [578, 566] width 157 height 42
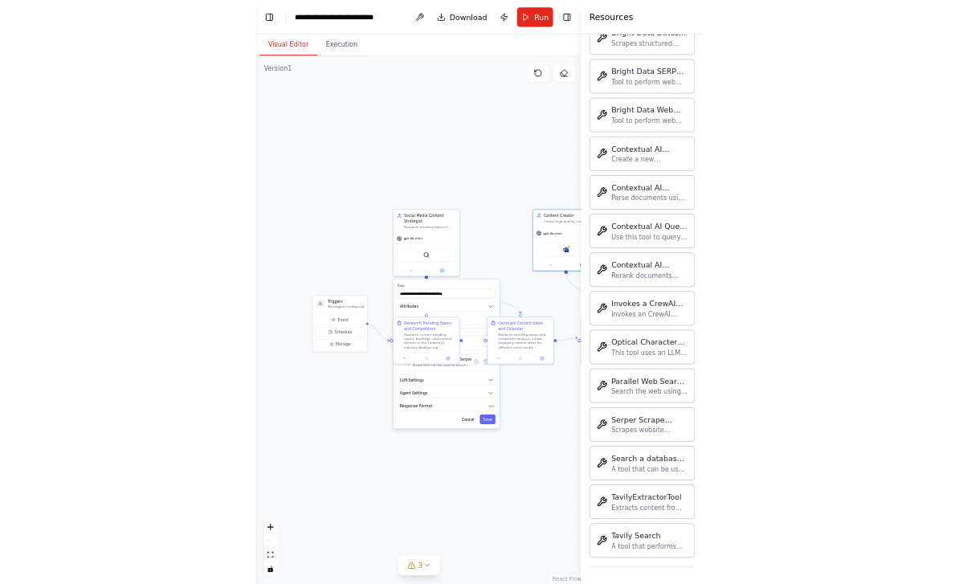
scroll to position [621, 0]
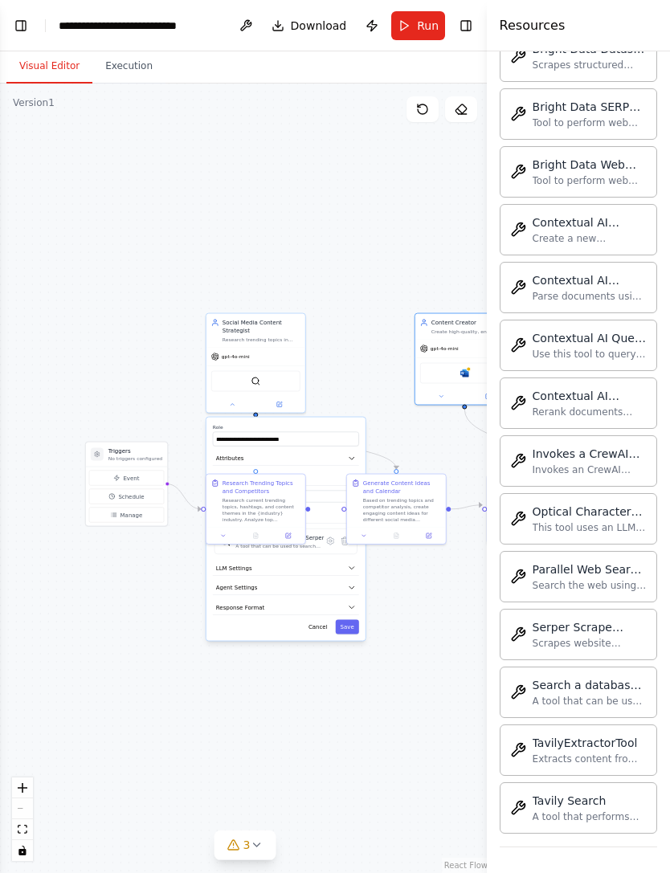
click at [598, 455] on div "Invokes a CrewAI Automation" at bounding box center [590, 454] width 114 height 16
click at [632, 542] on div "Optical Character Recognition Tool This tool uses an LLM's API to extract text …" at bounding box center [578, 518] width 157 height 51
click at [618, 456] on div "Invokes a CrewAI Automation" at bounding box center [590, 454] width 114 height 16
click at [611, 456] on div "Invokes a CrewAI Automation" at bounding box center [590, 454] width 114 height 16
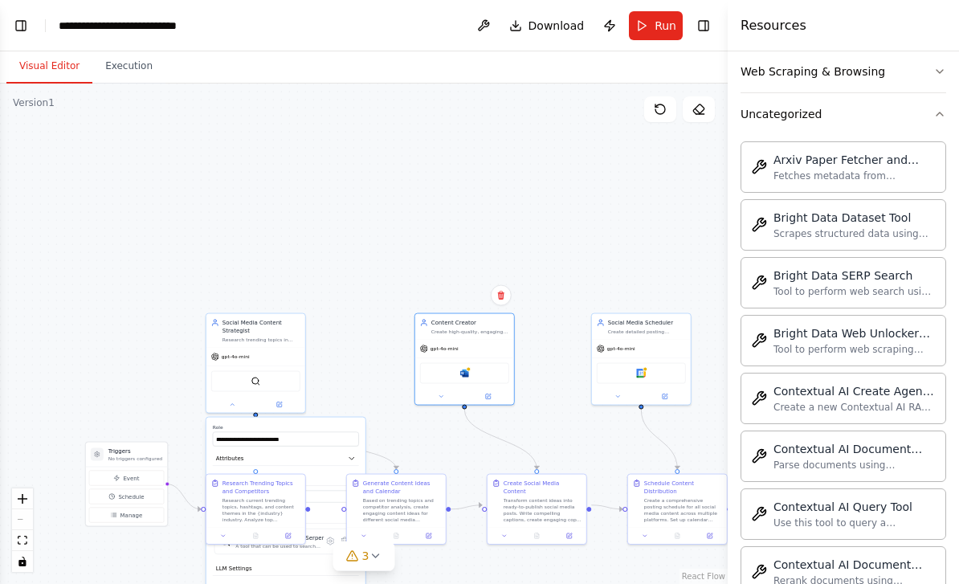
scroll to position [451, 0]
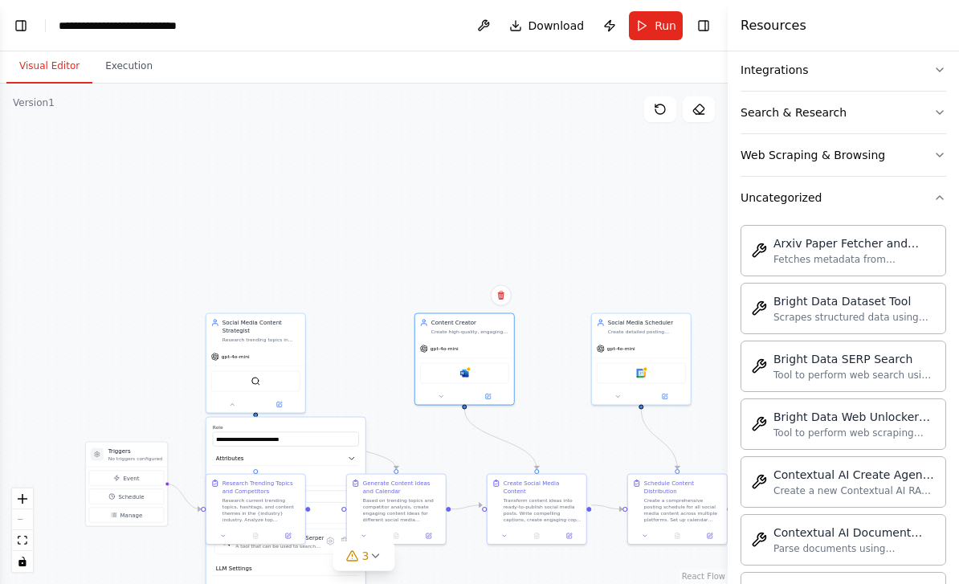
click at [669, 190] on button "Uncategorized" at bounding box center [844, 198] width 206 height 42
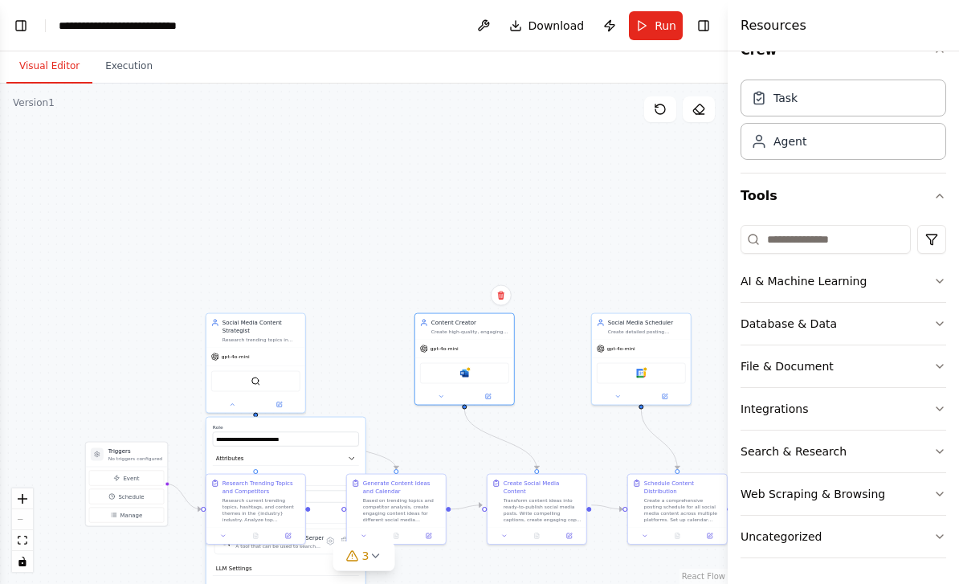
scroll to position [30, 0]
click at [669, 285] on button "AI & Machine Learning" at bounding box center [844, 281] width 206 height 42
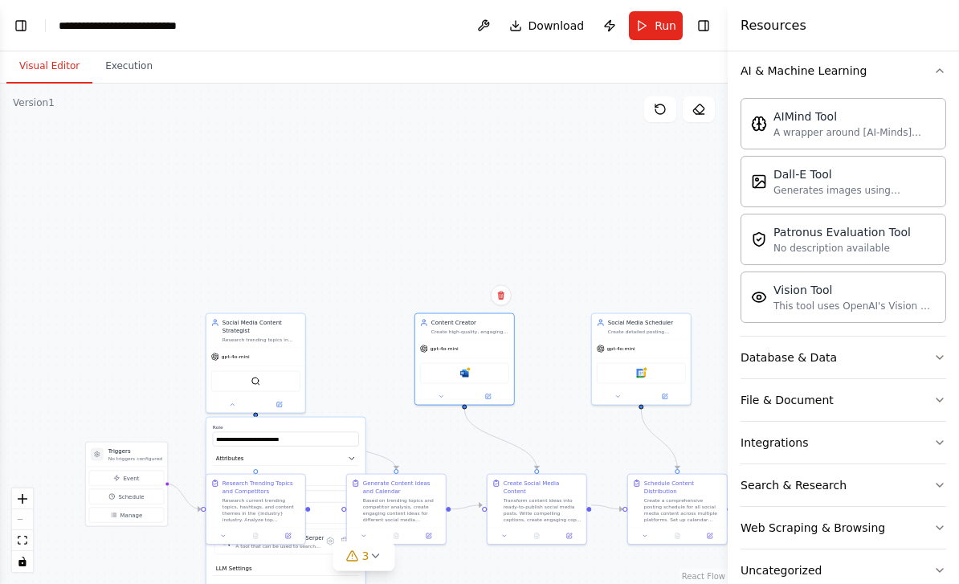
scroll to position [241, 0]
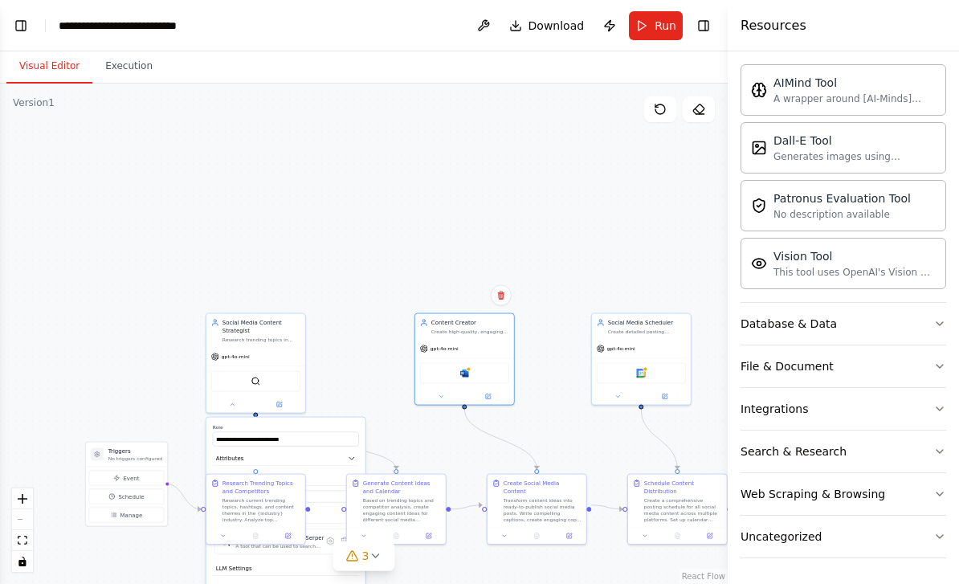
click at [669, 324] on button "Database & Data" at bounding box center [844, 324] width 206 height 42
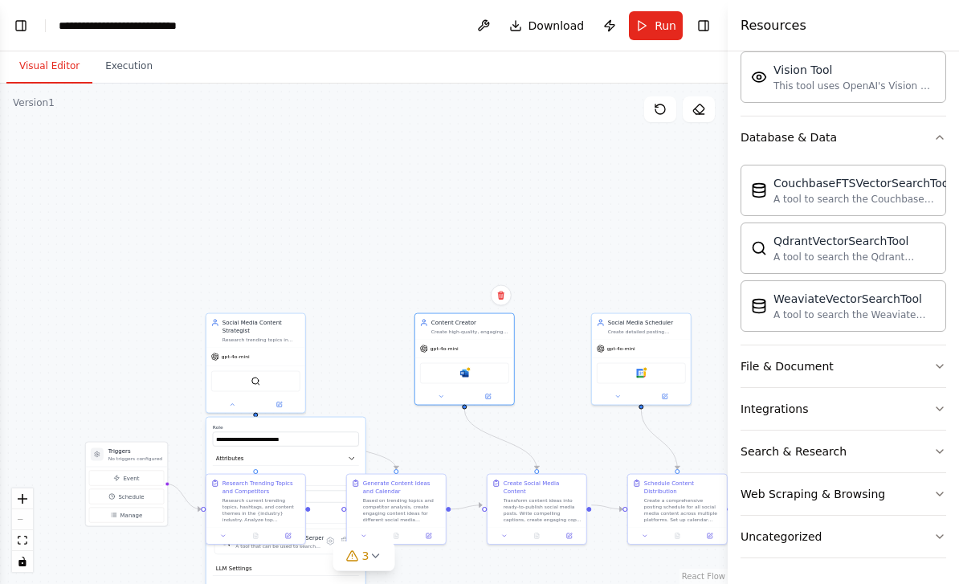
scroll to position [460, 0]
click at [669, 358] on button "File & Document" at bounding box center [844, 366] width 206 height 42
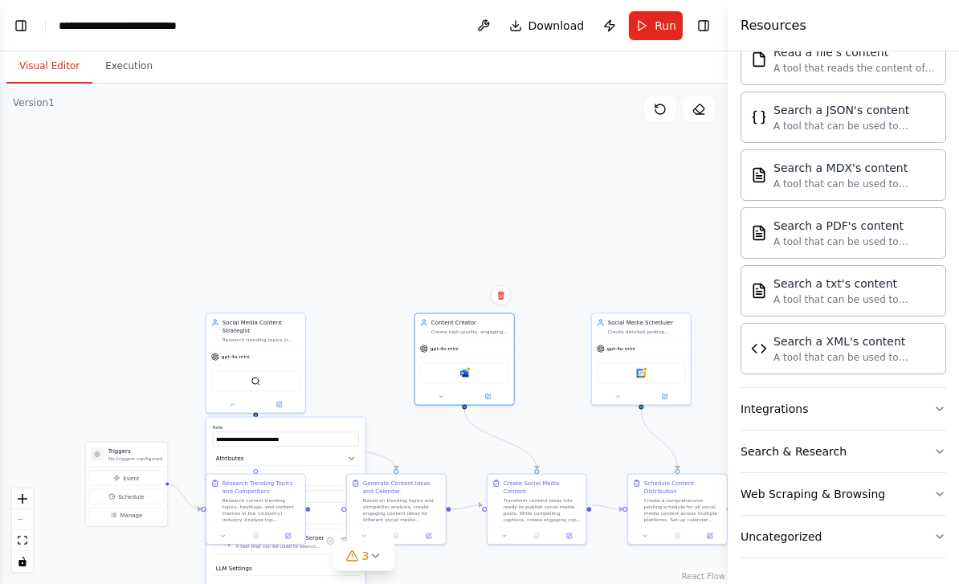
scroll to position [936, 0]
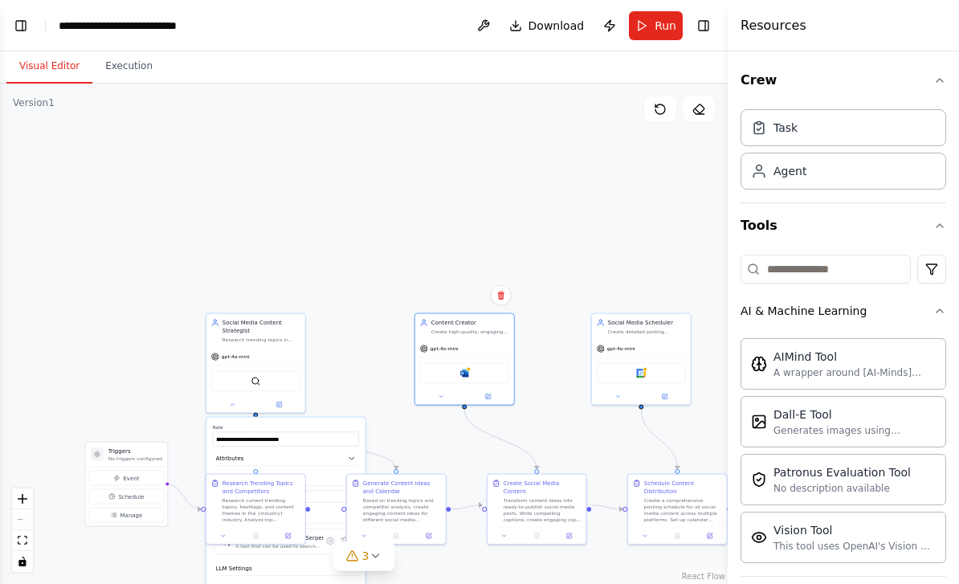
click at [669, 33] on button "Toggle Right Sidebar" at bounding box center [703, 25] width 22 height 22
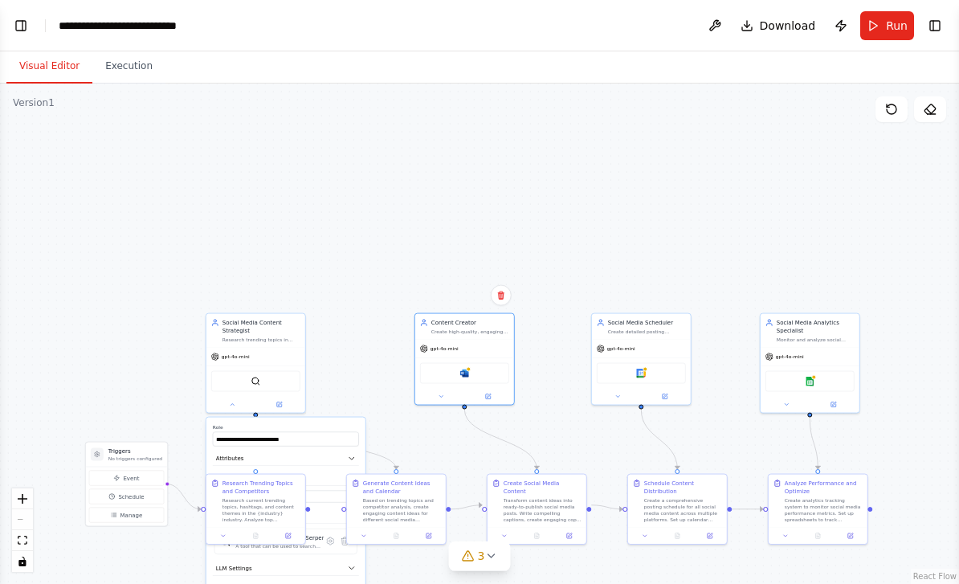
scroll to position [0, 0]
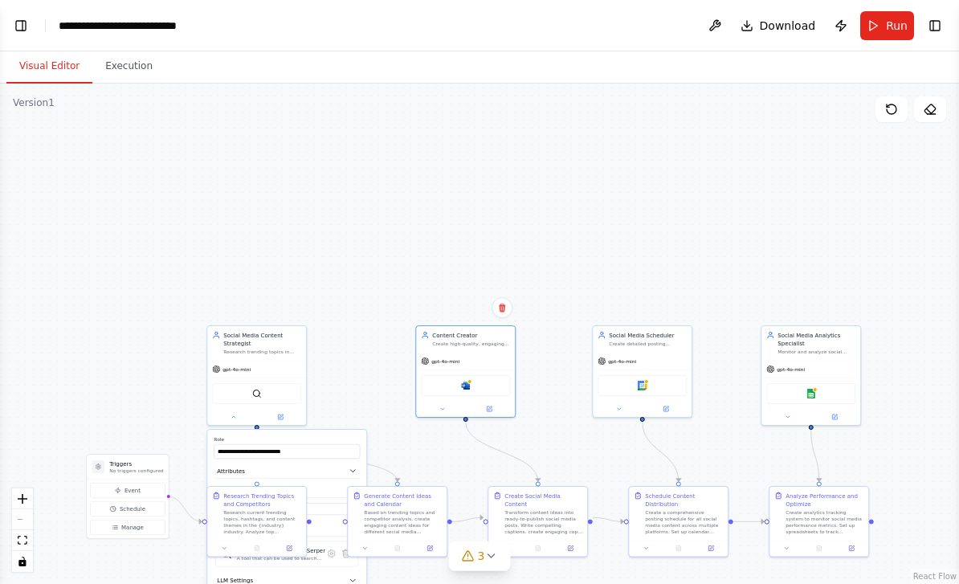
click at [669, 29] on button "Publish" at bounding box center [841, 25] width 26 height 29
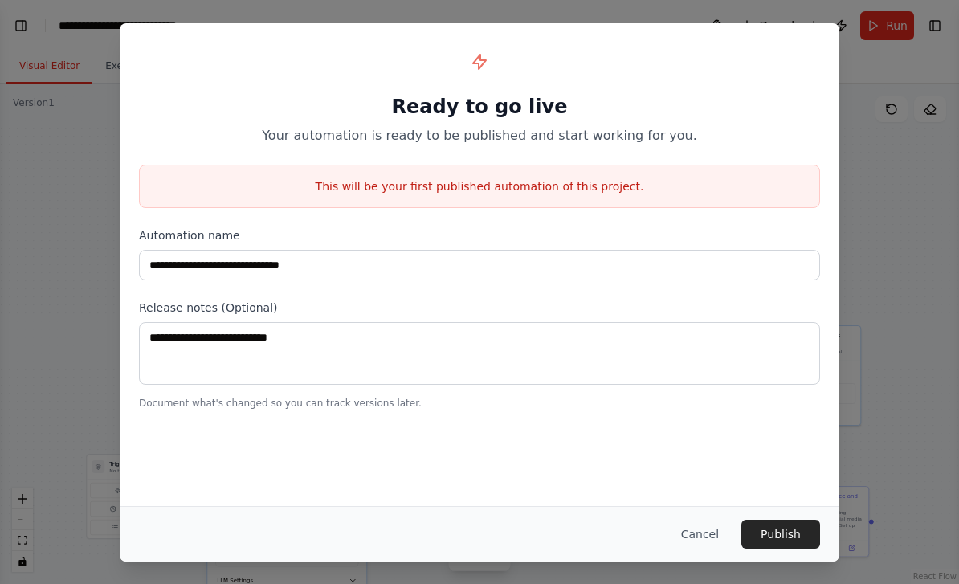
click at [669, 137] on div "**********" at bounding box center [479, 292] width 959 height 584
click at [669, 542] on button "Cancel" at bounding box center [699, 534] width 63 height 29
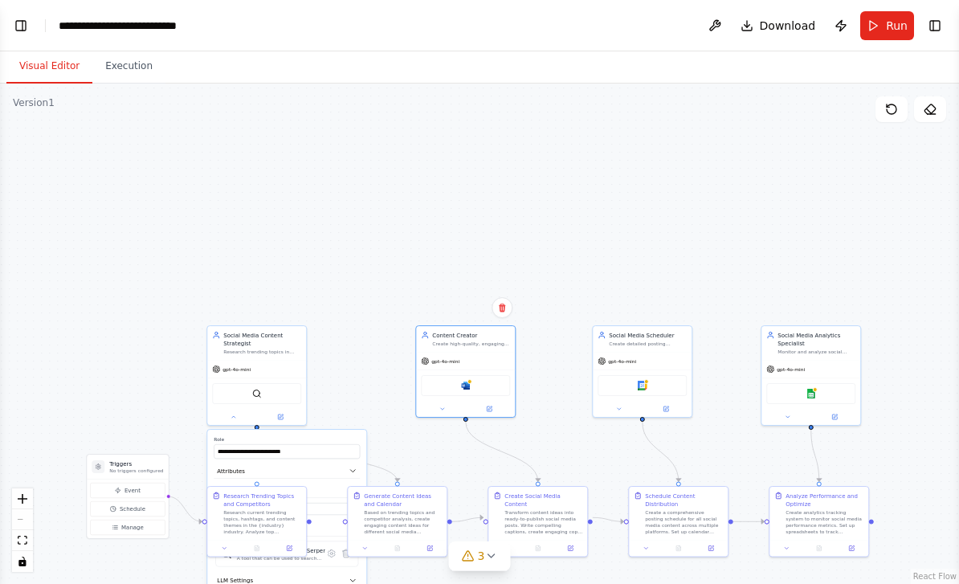
click at [669, 24] on button at bounding box center [715, 25] width 26 height 29
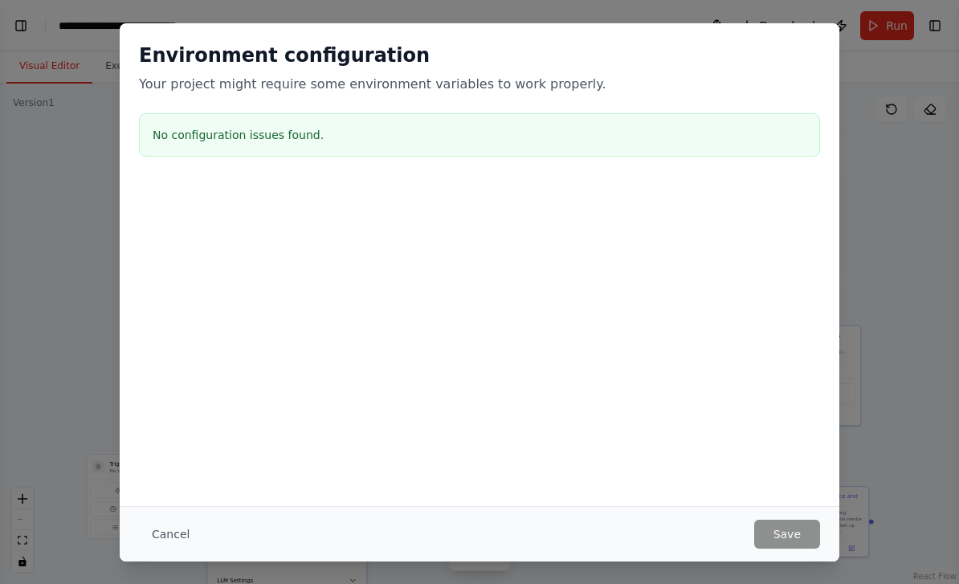
click at [171, 531] on button "Cancel" at bounding box center [170, 534] width 63 height 29
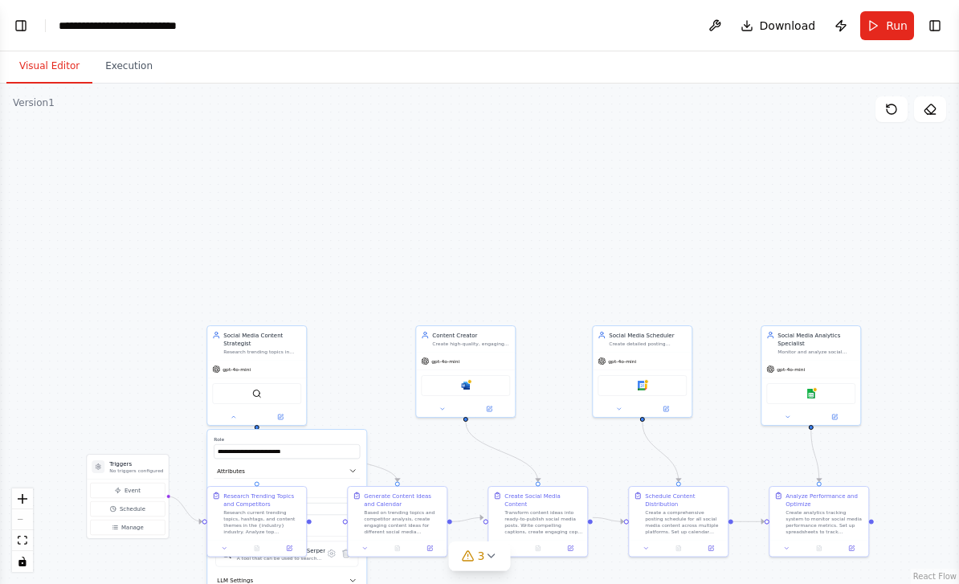
click at [127, 63] on button "Execution" at bounding box center [128, 67] width 73 height 34
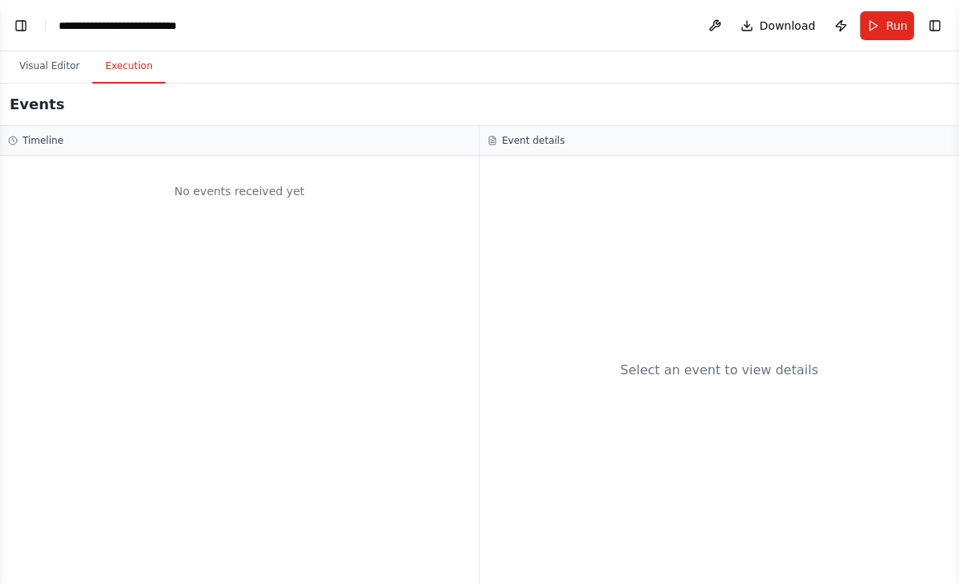
click at [43, 71] on button "Visual Editor" at bounding box center [49, 67] width 86 height 34
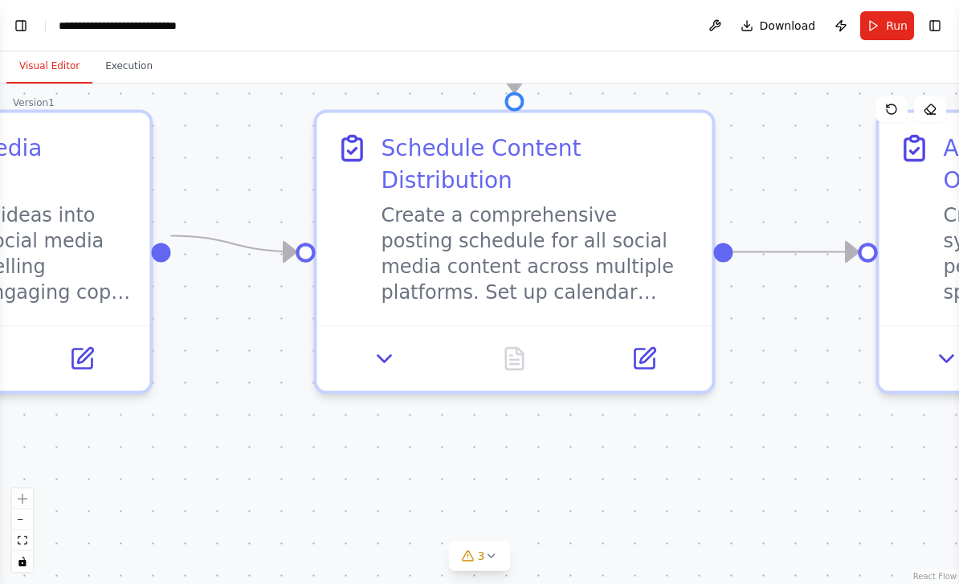
click at [658, 280] on div "Create a comprehensive posting schedule for all social media content across mul…" at bounding box center [537, 253] width 312 height 103
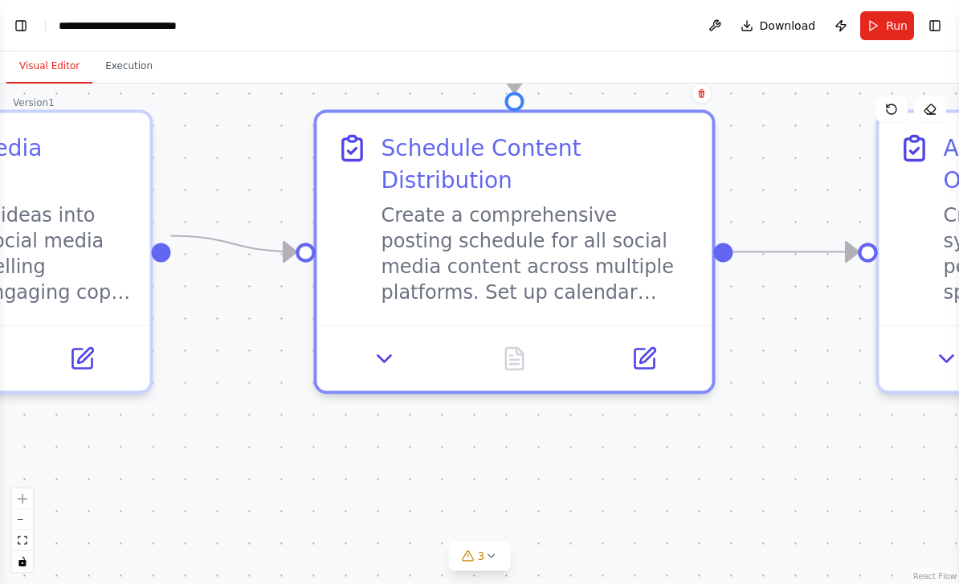
click at [378, 350] on icon at bounding box center [385, 358] width 26 height 26
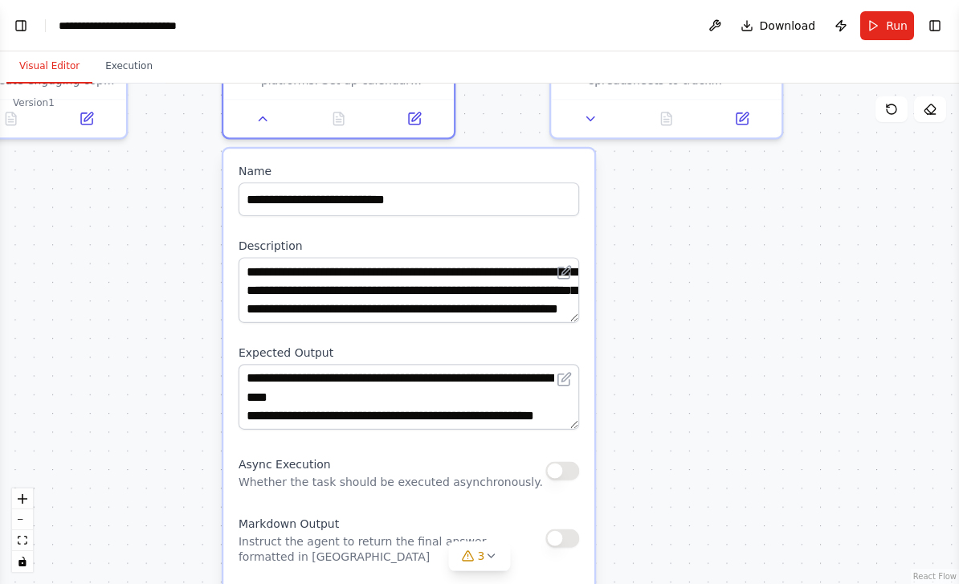
scroll to position [129, 0]
